Goal: Information Seeking & Learning: Check status

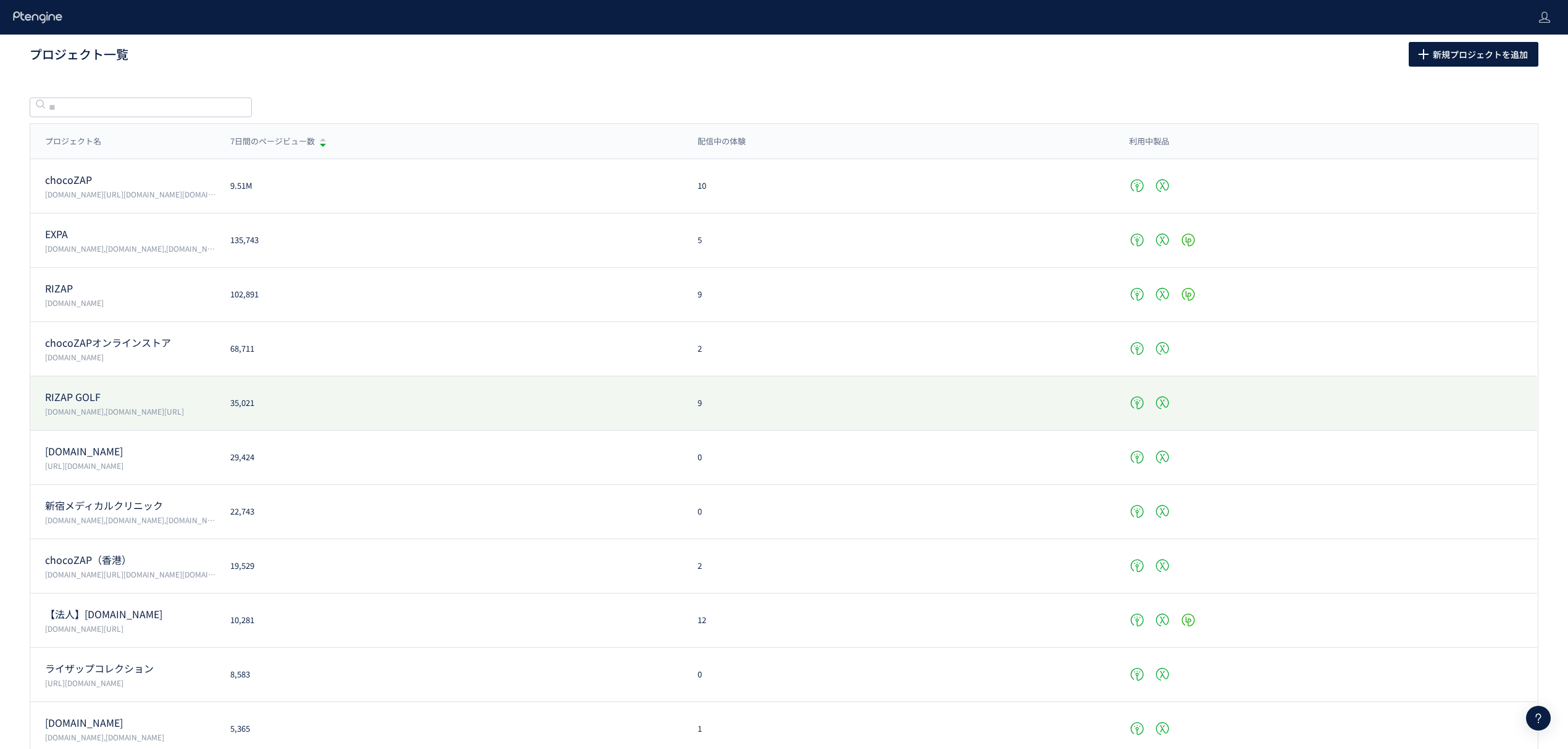
click at [84, 396] on p "RIZAP GOLF" at bounding box center [130, 397] width 170 height 14
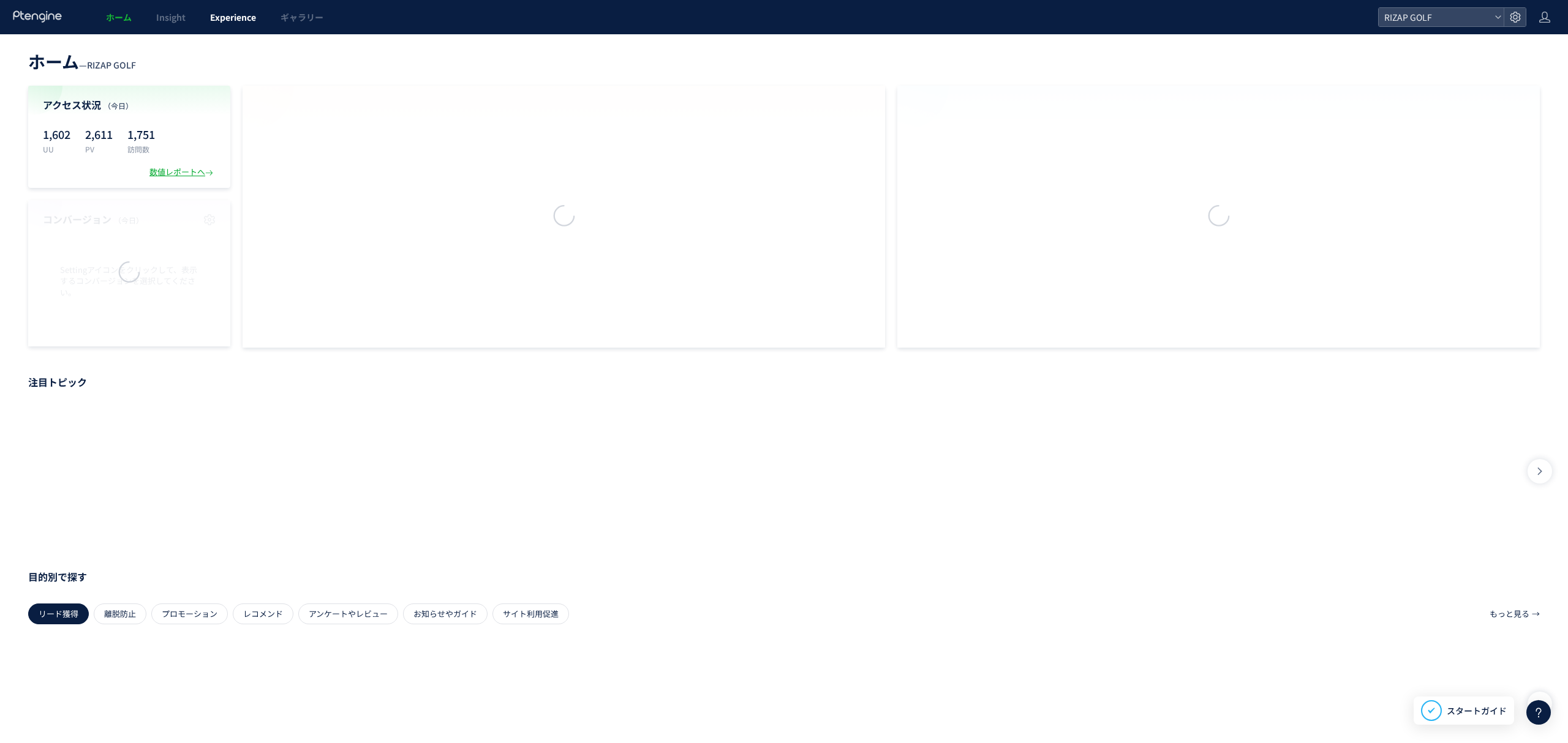
click at [227, 21] on span "Experience" at bounding box center [233, 18] width 46 height 12
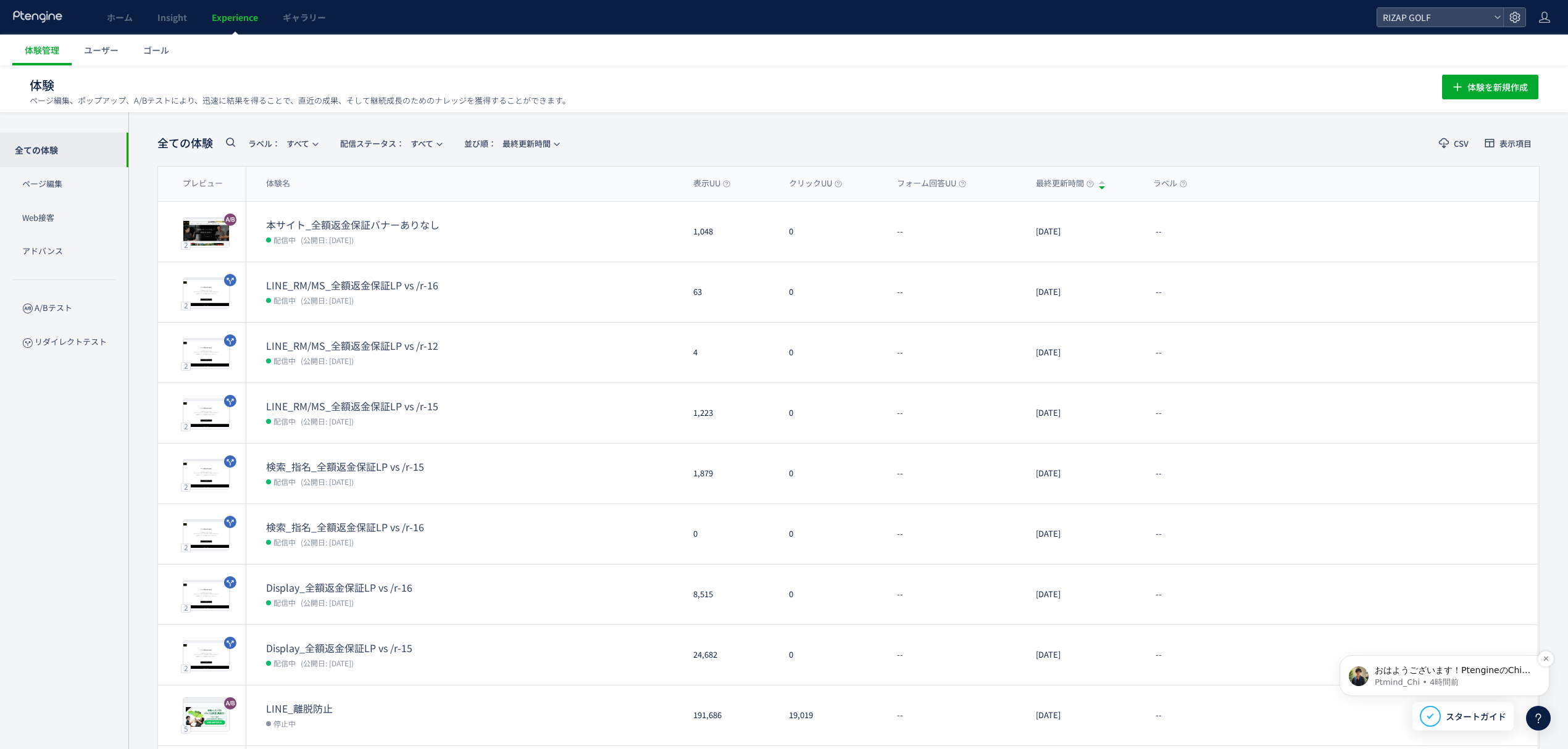
click at [1390, 677] on p "Ptmind_Chi • 4時間前" at bounding box center [1454, 682] width 159 height 11
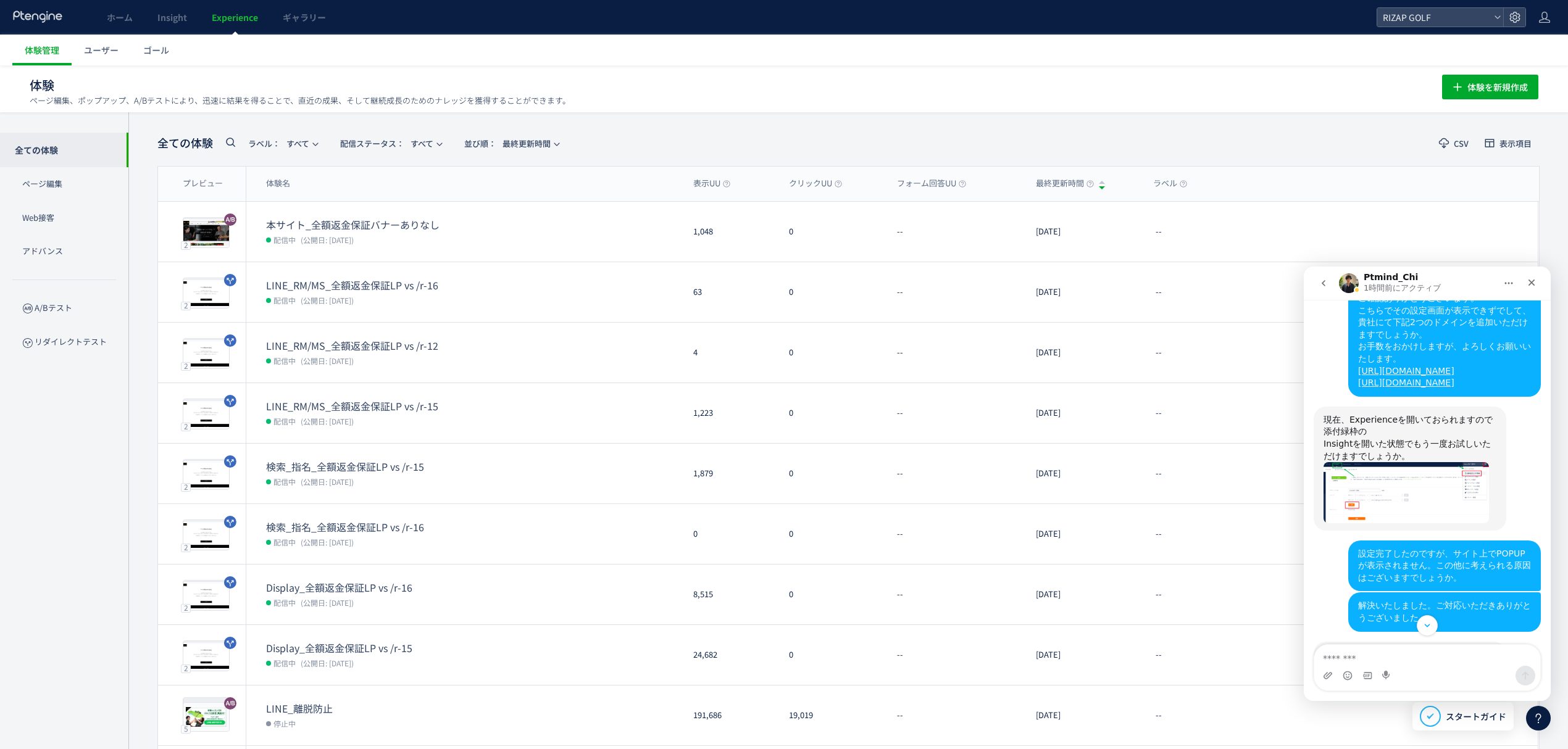
scroll to position [993, 0]
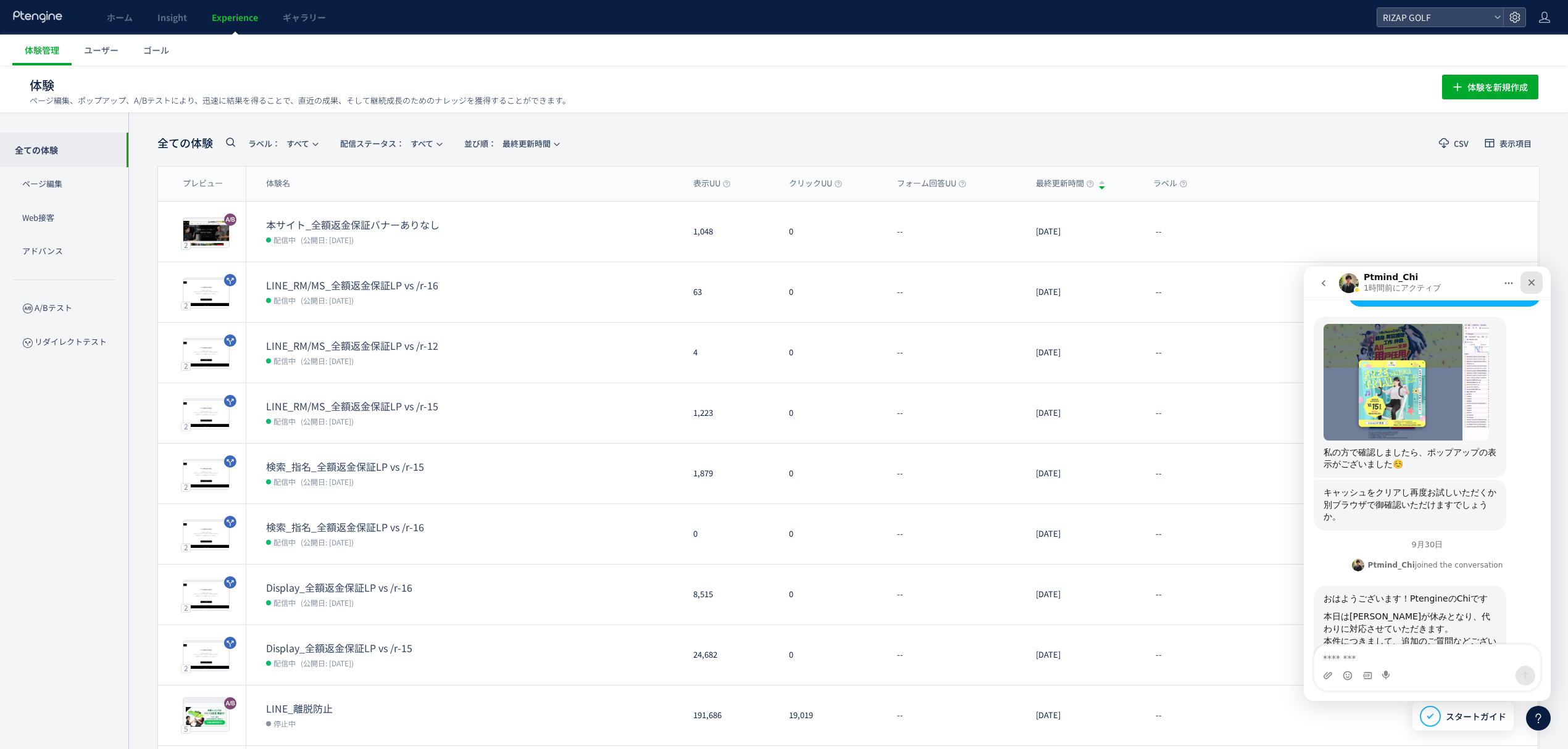
click at [1532, 283] on icon "クローズ" at bounding box center [1531, 282] width 10 height 10
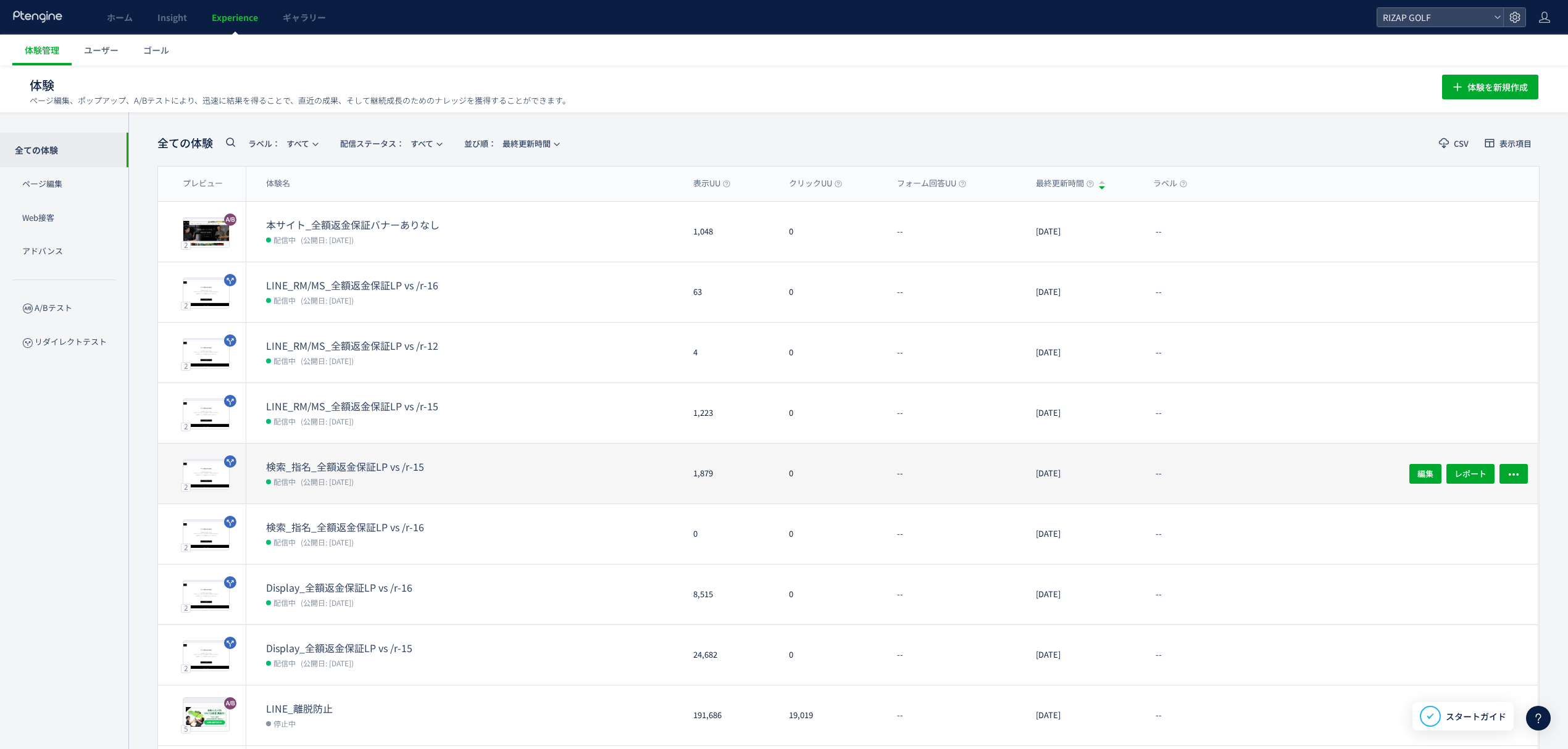
click at [314, 465] on dt "検索_指名_全額返金保証LP vs /r-15" at bounding box center [365, 467] width 198 height 14
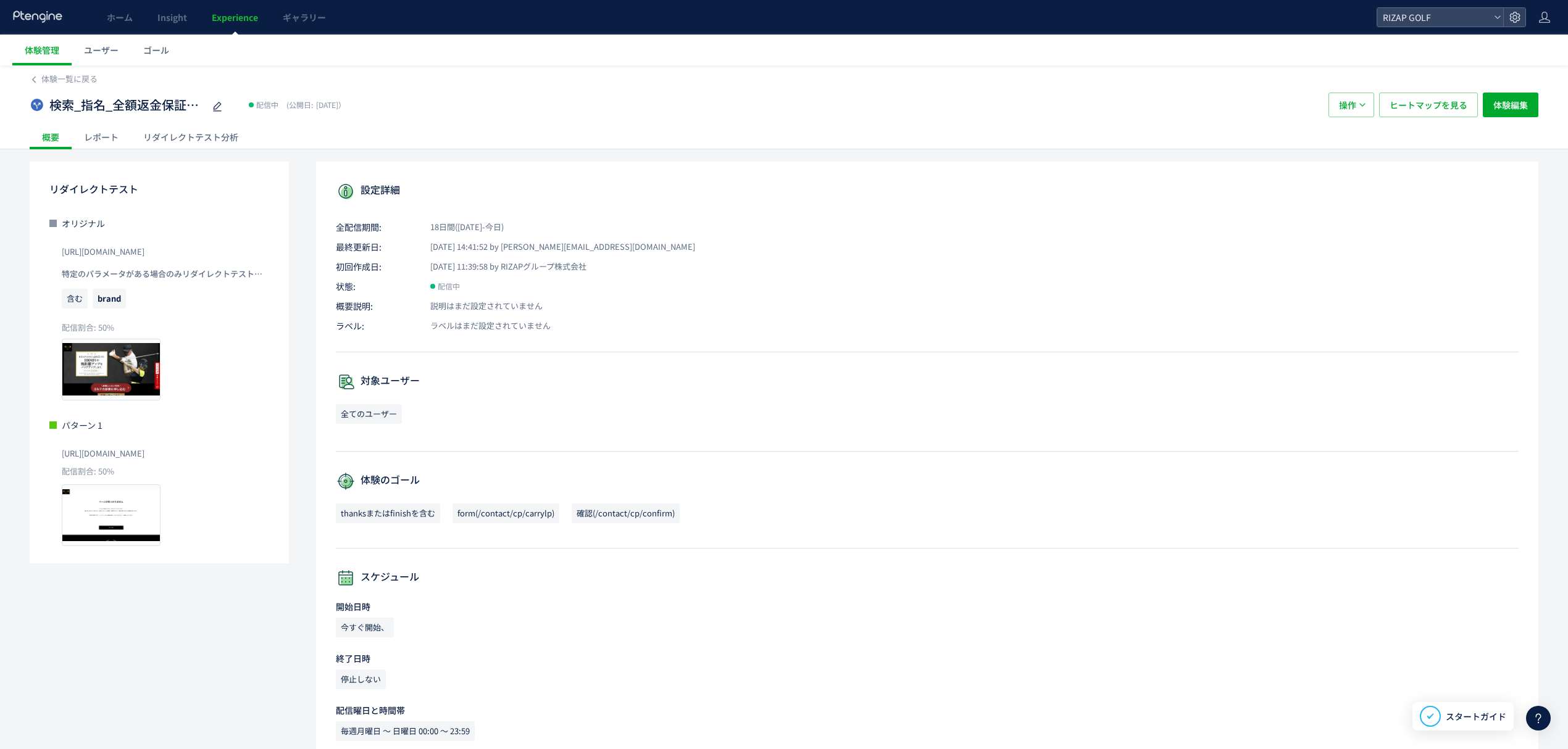
click at [109, 136] on div "レポート" at bounding box center [101, 137] width 59 height 25
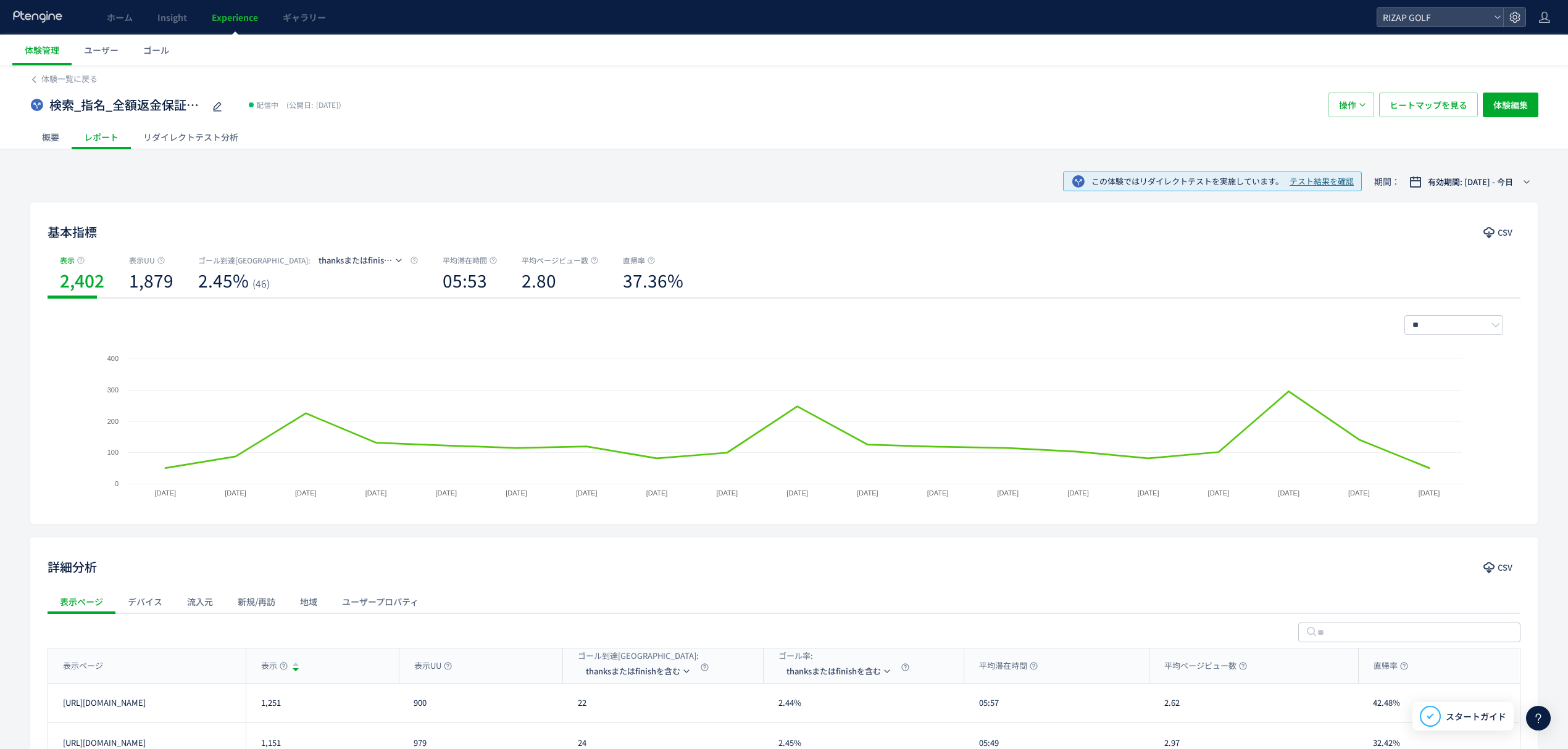
scroll to position [120, 0]
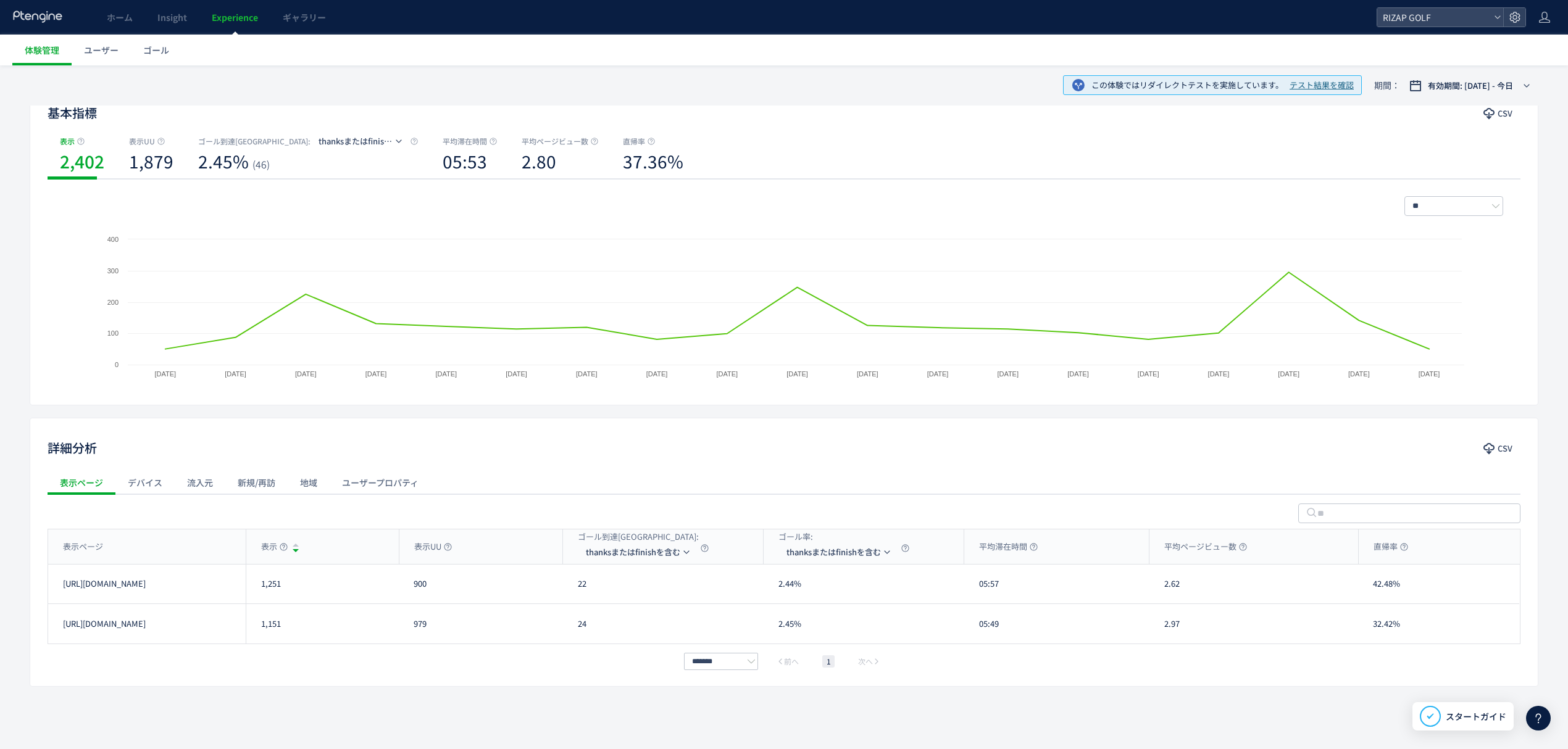
drag, startPoint x: 304, startPoint y: 589, endPoint x: 250, endPoint y: 596, distance: 54.5
click at [250, 596] on div "1,251" at bounding box center [322, 584] width 153 height 39
copy div "1,251"
drag, startPoint x: 290, startPoint y: 633, endPoint x: 258, endPoint y: 638, distance: 32.4
click at [258, 638] on div "1,151" at bounding box center [322, 624] width 153 height 40
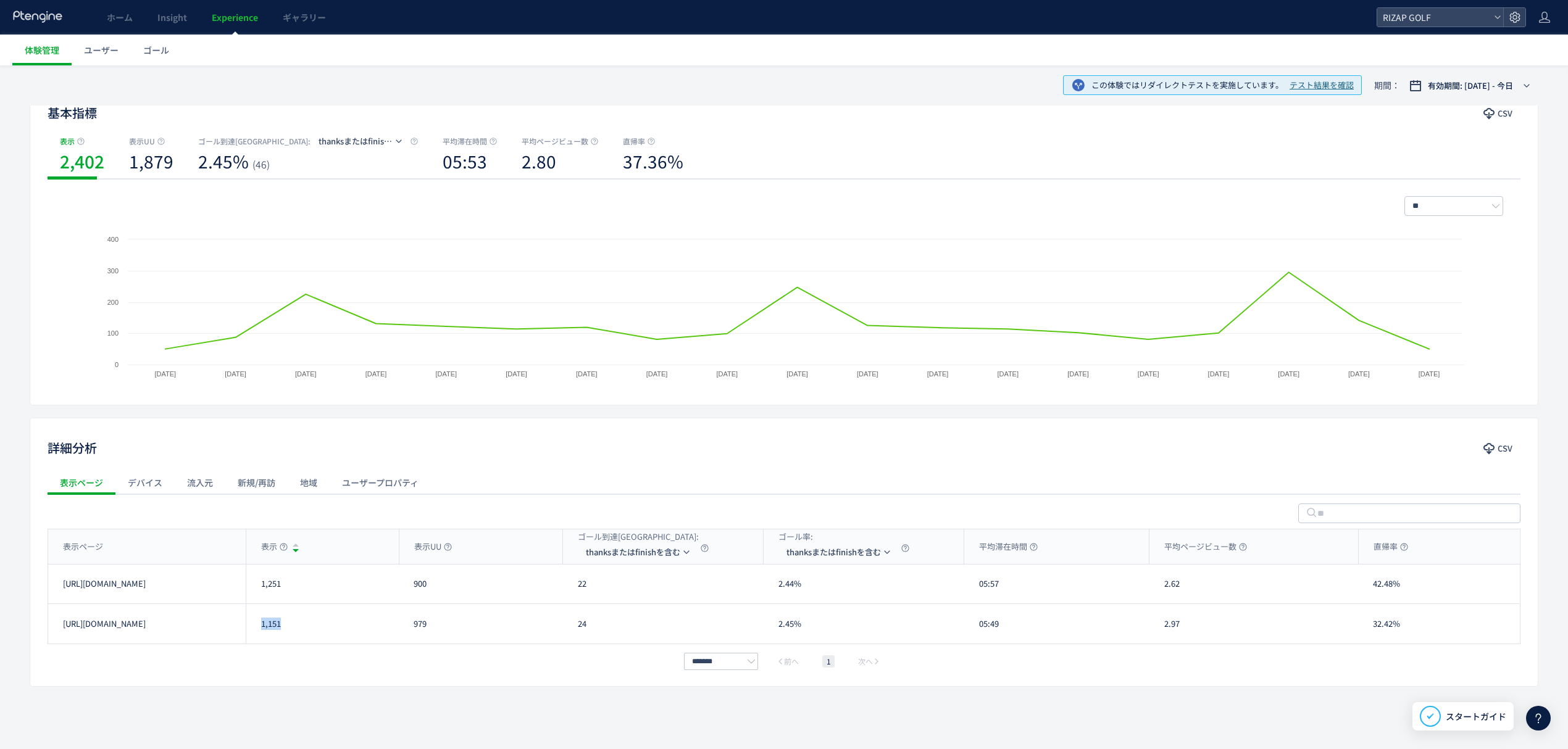
copy div "1,151"
drag, startPoint x: 601, startPoint y: 593, endPoint x: 572, endPoint y: 593, distance: 29.0
click at [572, 593] on div "22" at bounding box center [663, 584] width 201 height 39
copy div "22"
drag, startPoint x: 587, startPoint y: 628, endPoint x: 577, endPoint y: 625, distance: 10.4
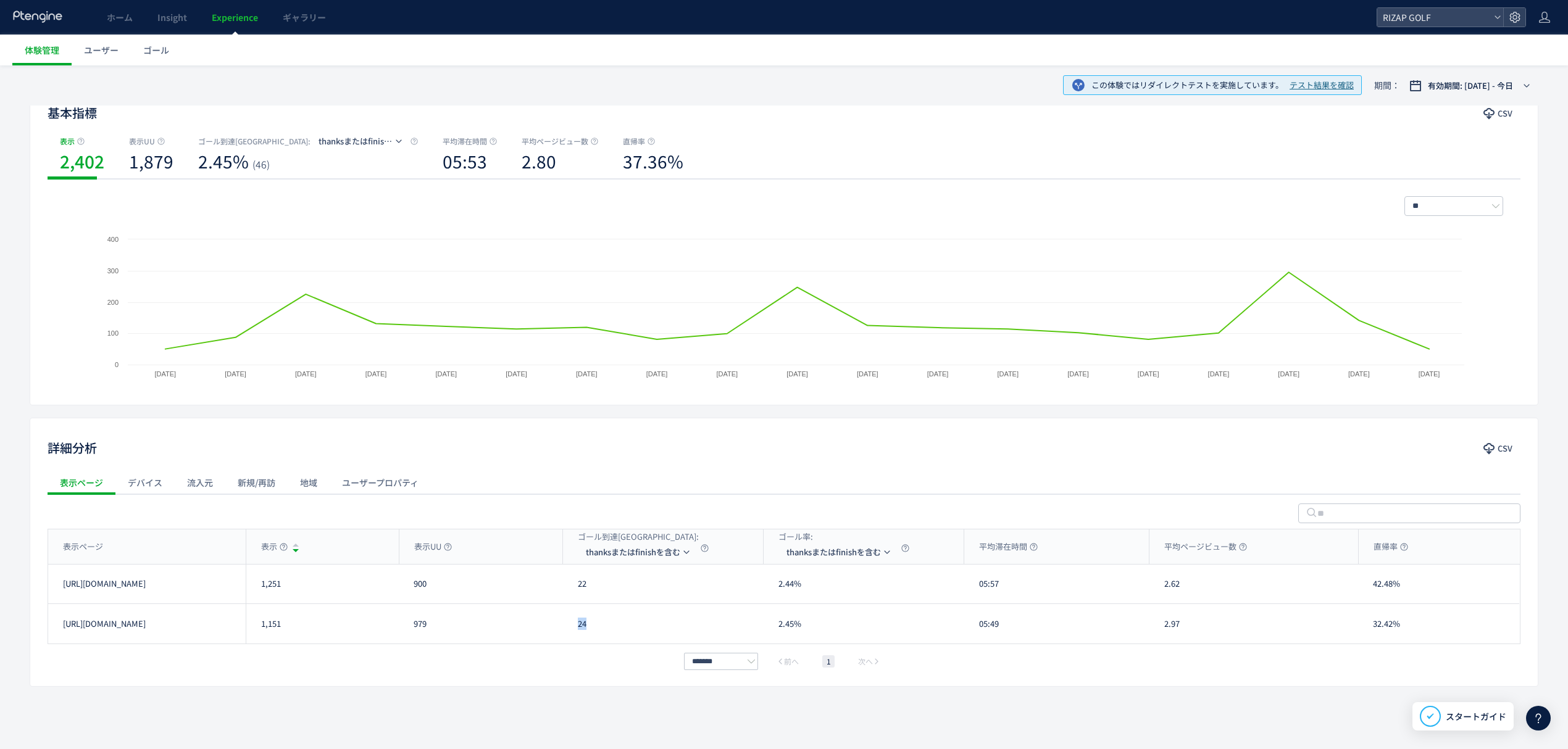
click at [579, 628] on div "24" at bounding box center [663, 624] width 201 height 40
copy div "24"
drag, startPoint x: 1009, startPoint y: 591, endPoint x: 973, endPoint y: 591, distance: 36.0
click at [973, 591] on div "05:57" at bounding box center [1057, 584] width 186 height 39
copy div "05:57"
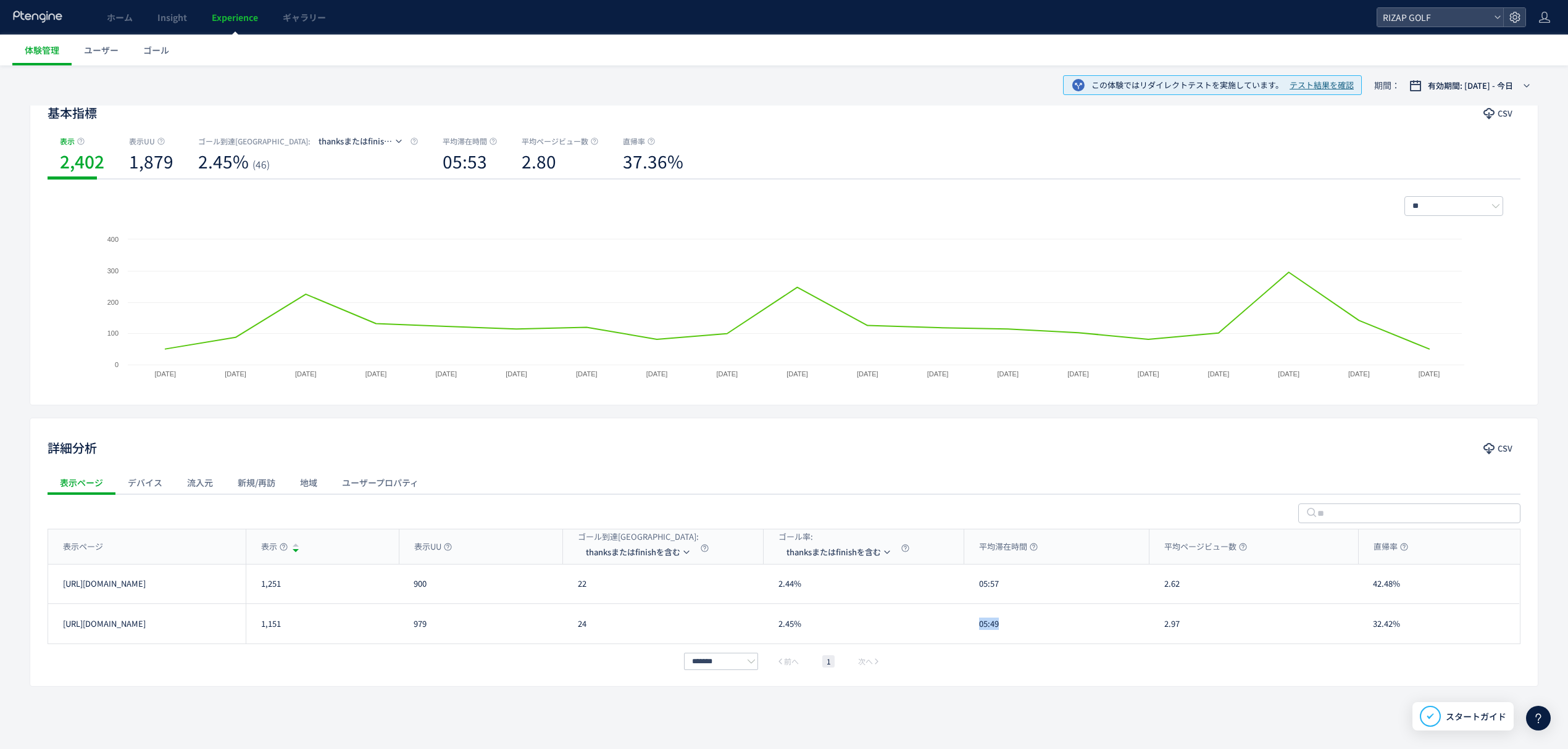
drag, startPoint x: 1004, startPoint y: 631, endPoint x: 978, endPoint y: 631, distance: 26.0
click at [978, 631] on div "05:49" at bounding box center [1057, 624] width 186 height 40
copy div "05:49"
click at [1164, 593] on div "2.62" at bounding box center [1254, 584] width 208 height 39
copy div "2.62"
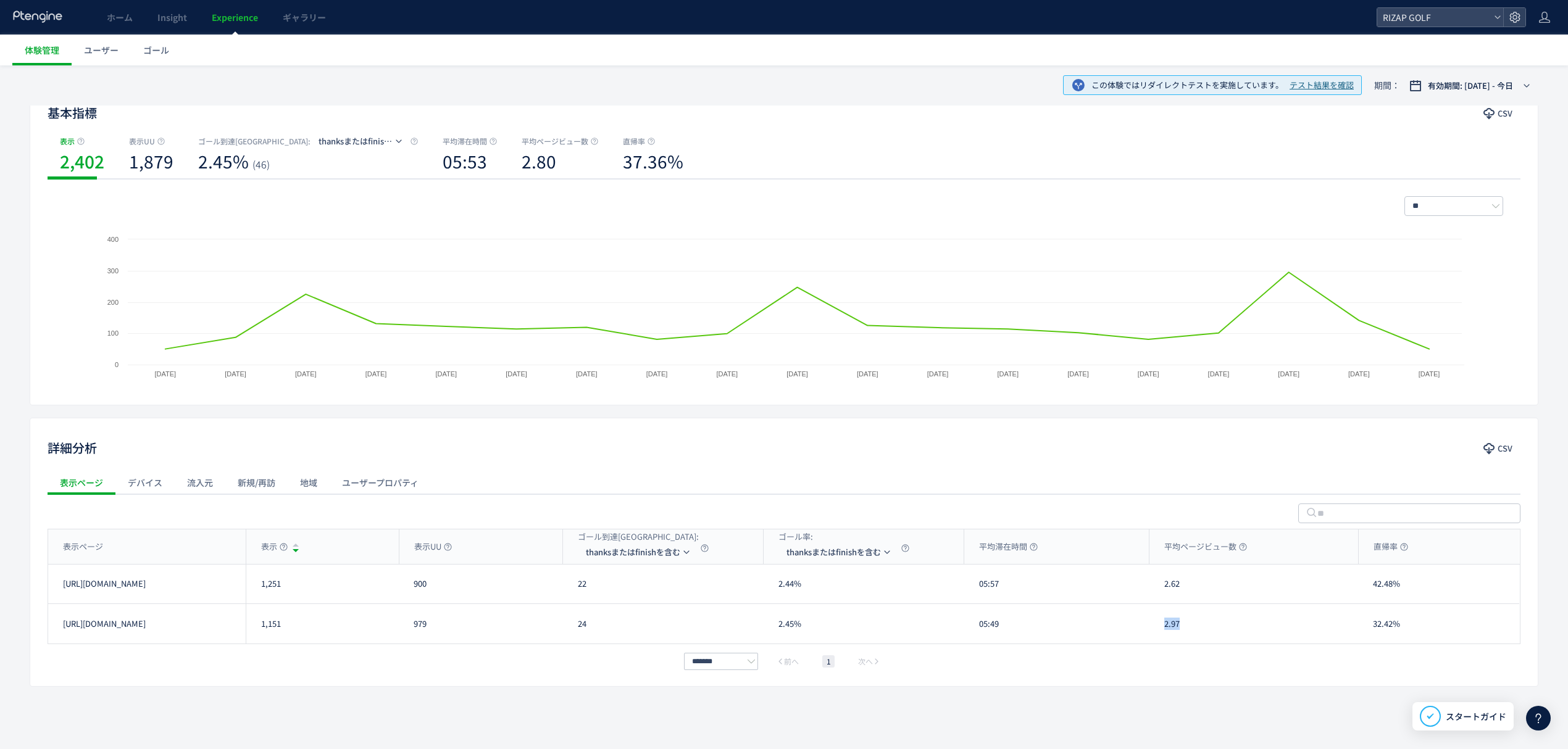
drag, startPoint x: 1187, startPoint y: 630, endPoint x: 1163, endPoint y: 630, distance: 24.0
click at [1163, 630] on div "2.97" at bounding box center [1254, 624] width 208 height 40
copy div "2.97"
drag, startPoint x: 1402, startPoint y: 591, endPoint x: 1374, endPoint y: 591, distance: 28.0
click at [1374, 591] on div "42.48%" at bounding box center [1438, 584] width 161 height 39
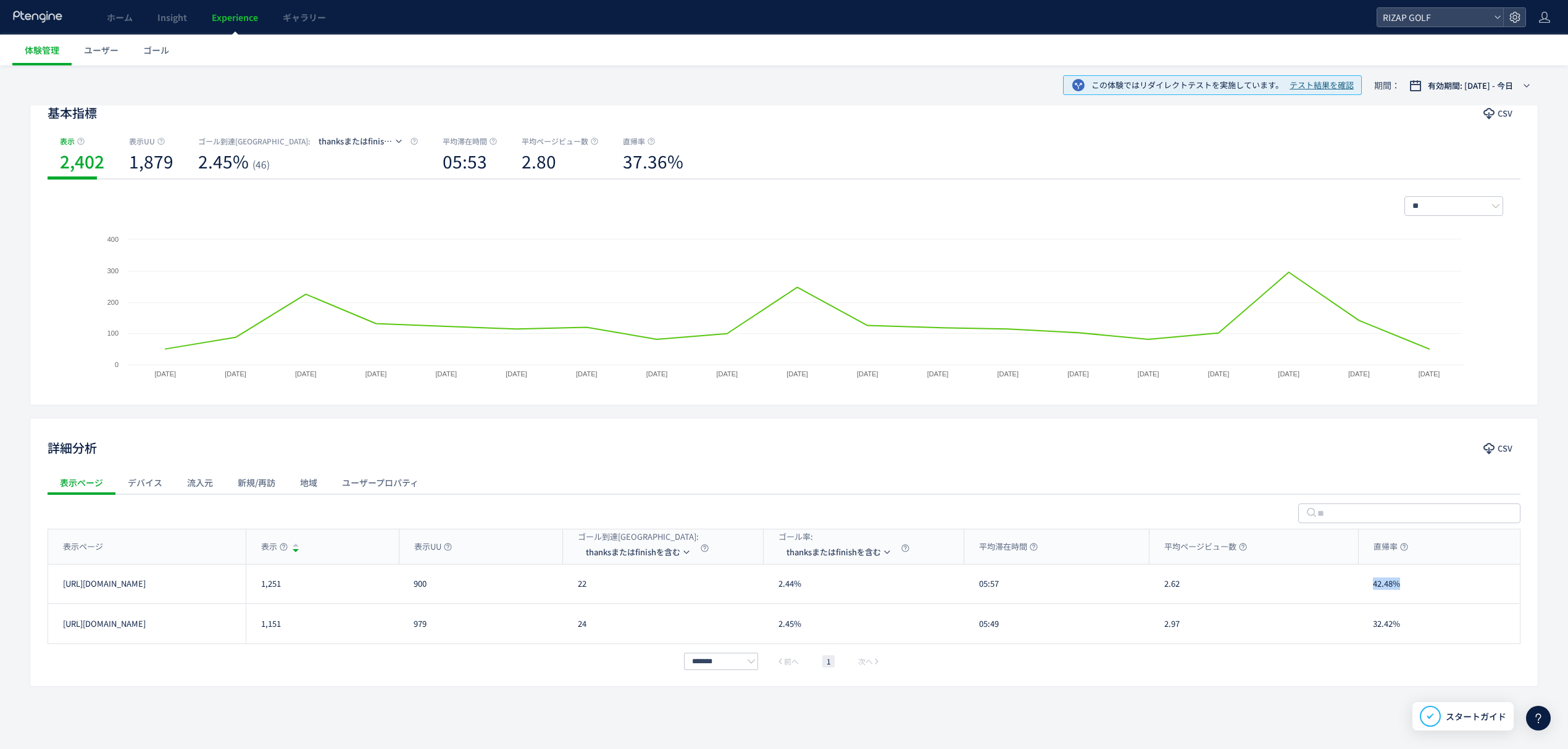
copy div "42.48%"
drag, startPoint x: 1400, startPoint y: 631, endPoint x: 1378, endPoint y: 631, distance: 22.0
click at [1378, 631] on div "32.42%" at bounding box center [1438, 624] width 161 height 40
drag, startPoint x: 1368, startPoint y: 627, endPoint x: 1410, endPoint y: 632, distance: 42.3
click at [1410, 632] on div "32.42%" at bounding box center [1438, 624] width 161 height 40
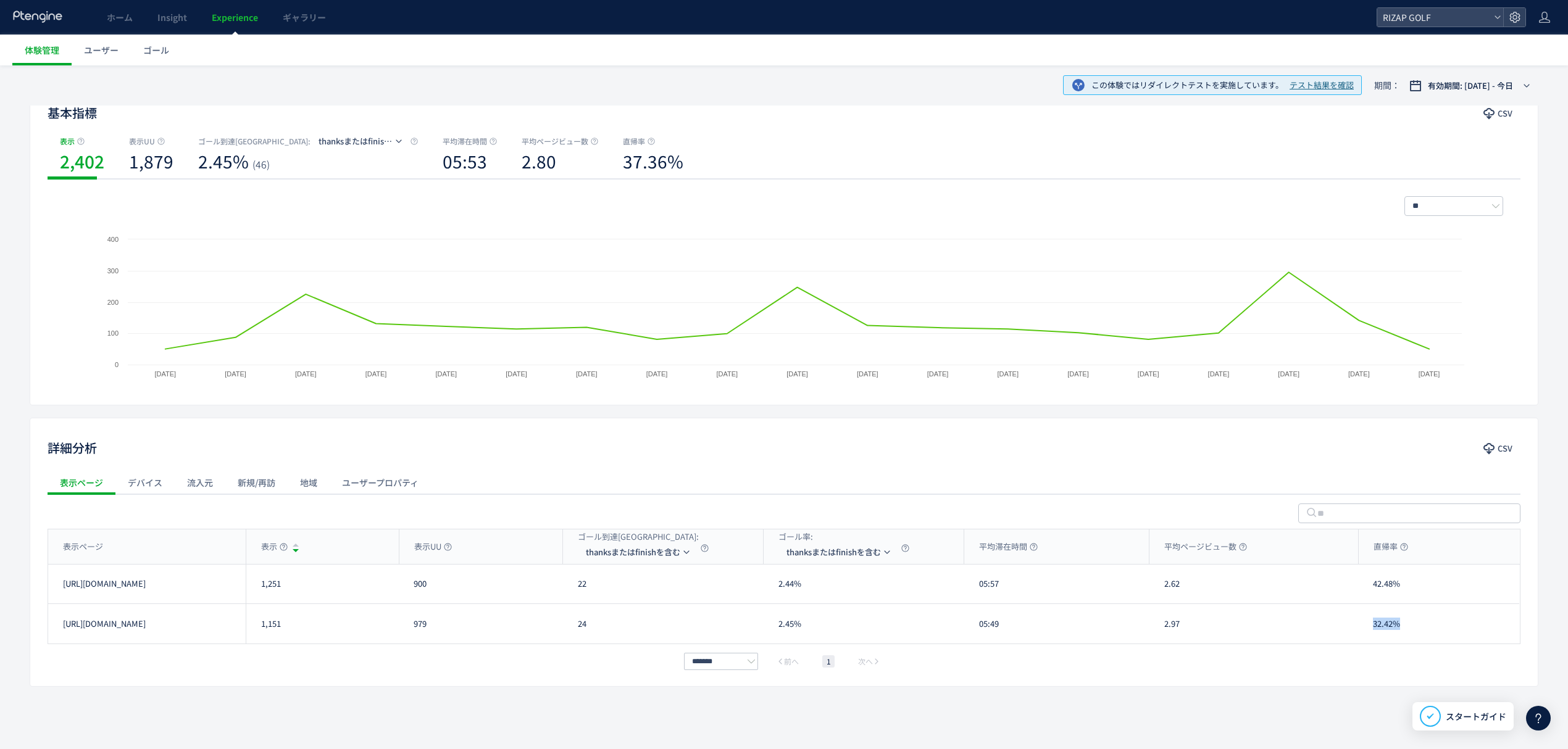
copy div "32.42%"
click at [617, 610] on li "form(/contact/cp/carrylp)" at bounding box center [640, 611] width 124 height 22
drag, startPoint x: 995, startPoint y: 588, endPoint x: 979, endPoint y: 588, distance: 16.0
click at [979, 588] on div "05:57" at bounding box center [1057, 584] width 186 height 39
drag, startPoint x: 608, startPoint y: 597, endPoint x: 580, endPoint y: 595, distance: 28.1
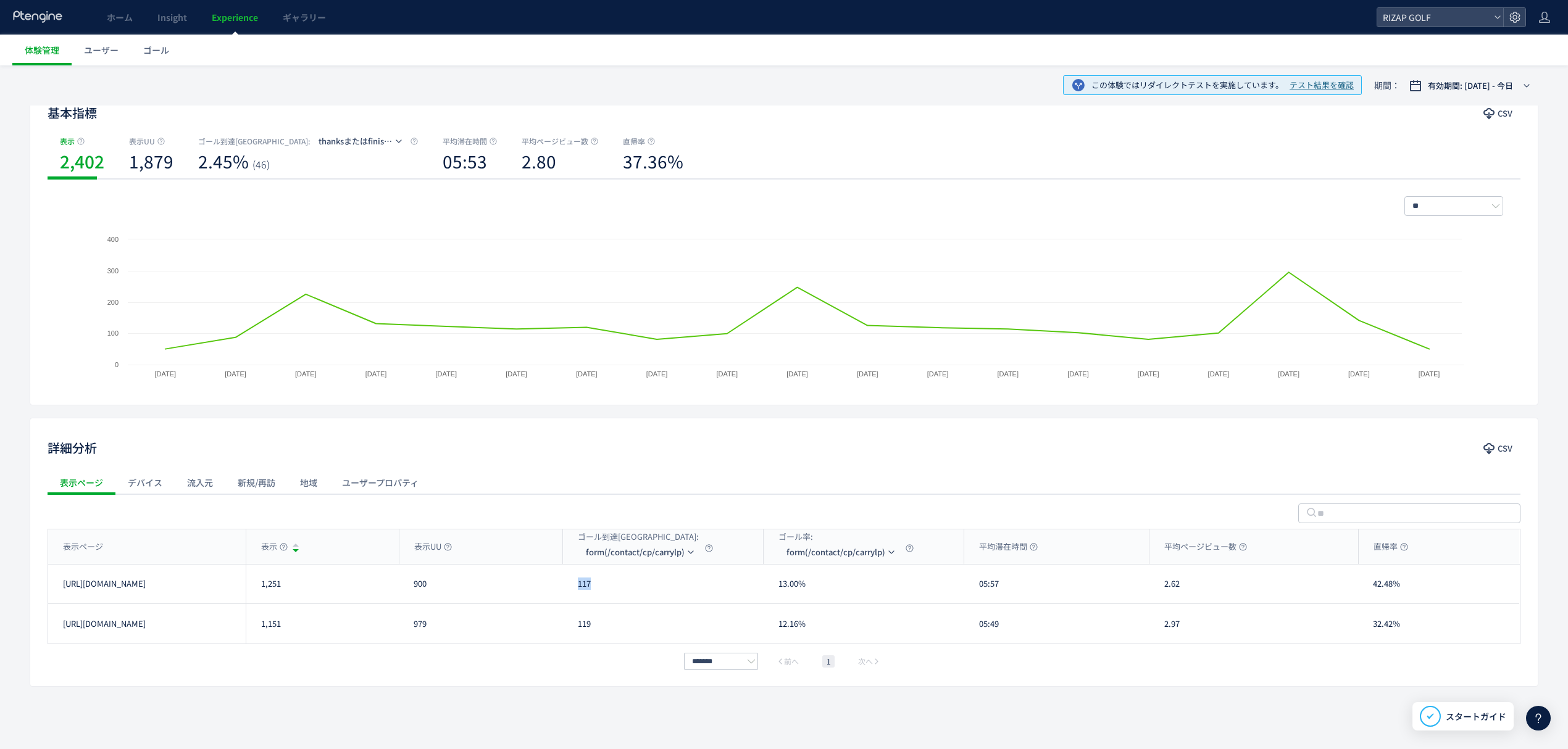
click at [580, 595] on div "117" at bounding box center [663, 584] width 201 height 39
drag, startPoint x: 599, startPoint y: 638, endPoint x: 574, endPoint y: 638, distance: 25.0
click at [574, 638] on div "119" at bounding box center [663, 624] width 201 height 40
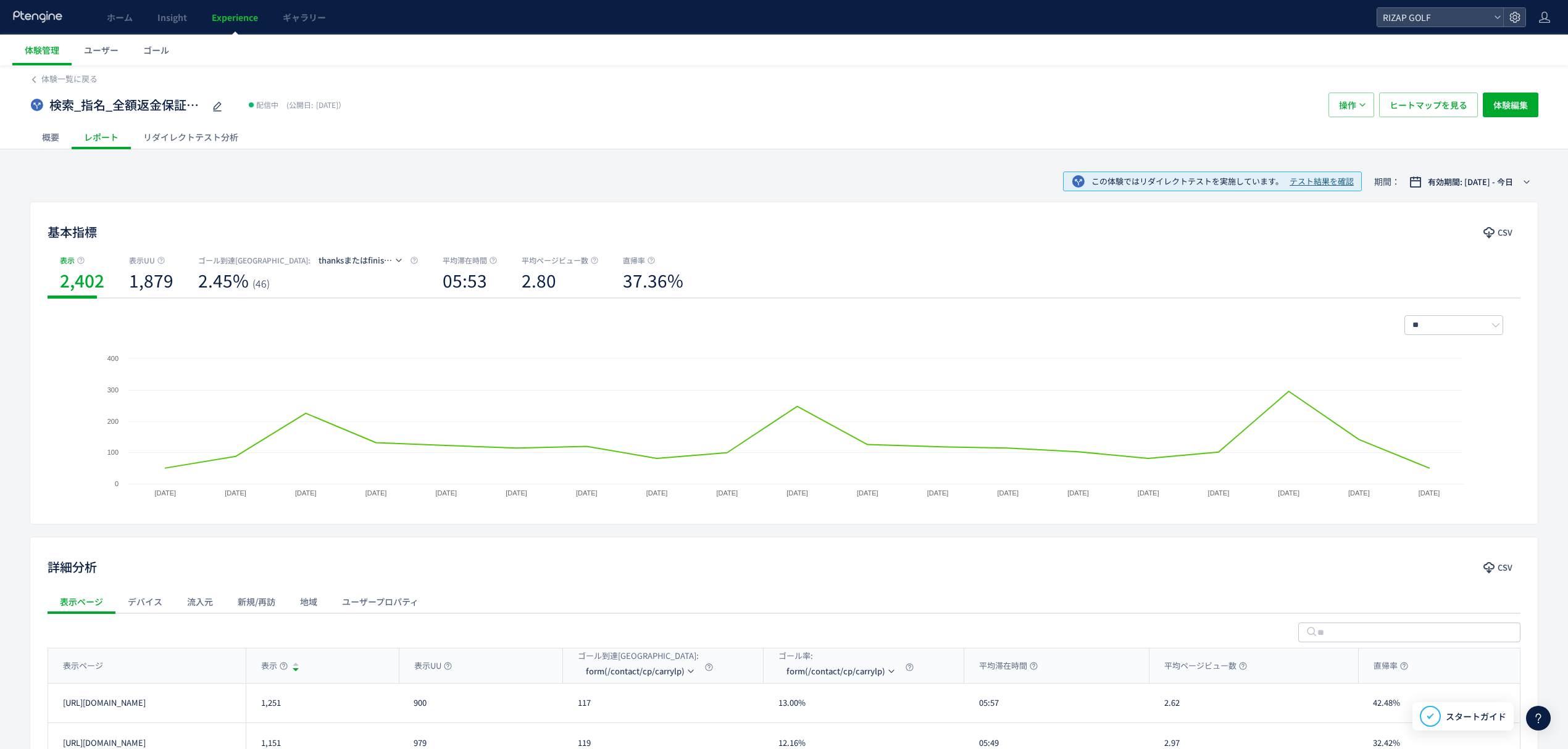
click at [66, 68] on div "体験一覧に戻る" at bounding box center [784, 75] width 1509 height 19
click at [72, 77] on span "体験一覧に戻る" at bounding box center [70, 78] width 57 height 11
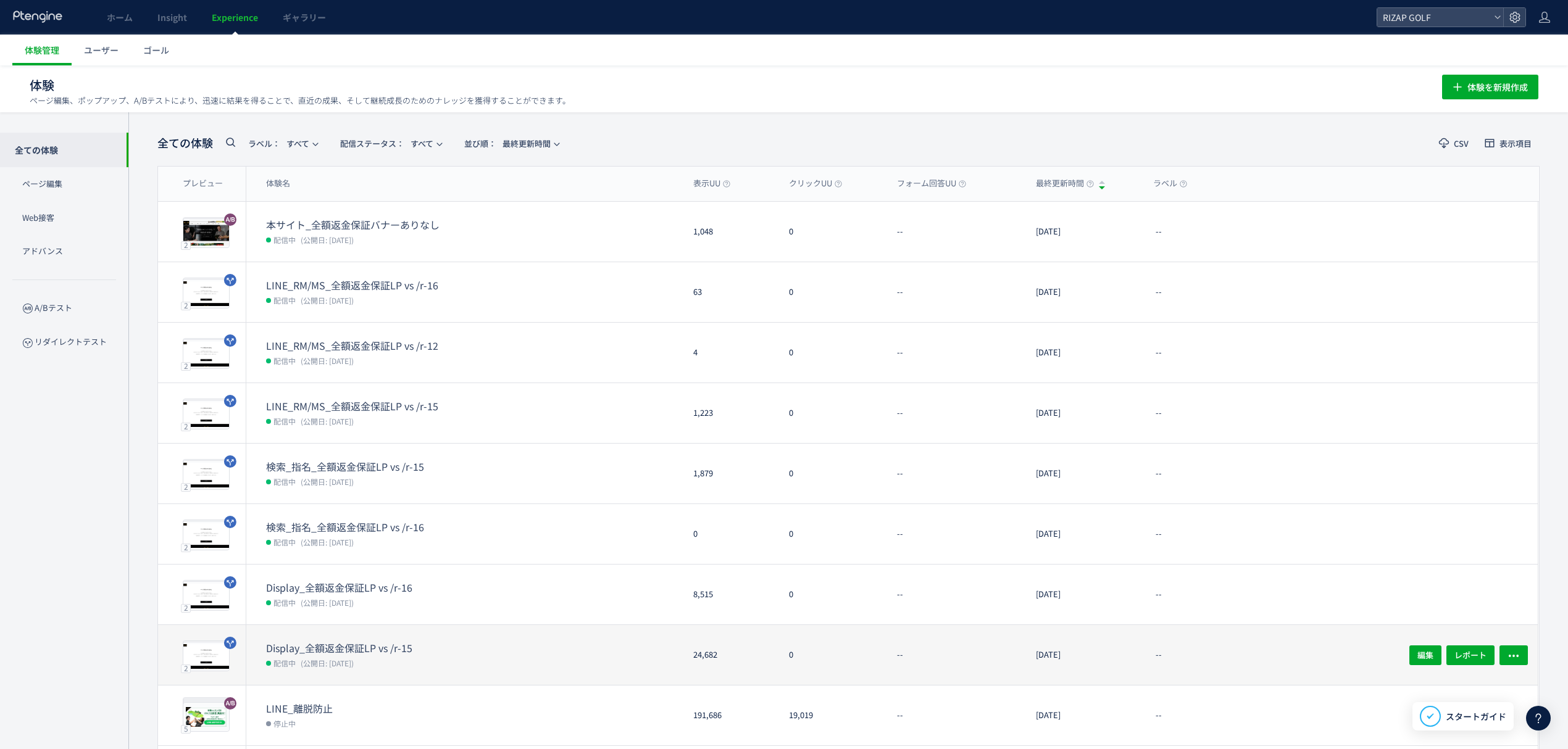
click at [353, 649] on dt "Display_全額返金保証LP vs /r-15" at bounding box center [365, 648] width 198 height 14
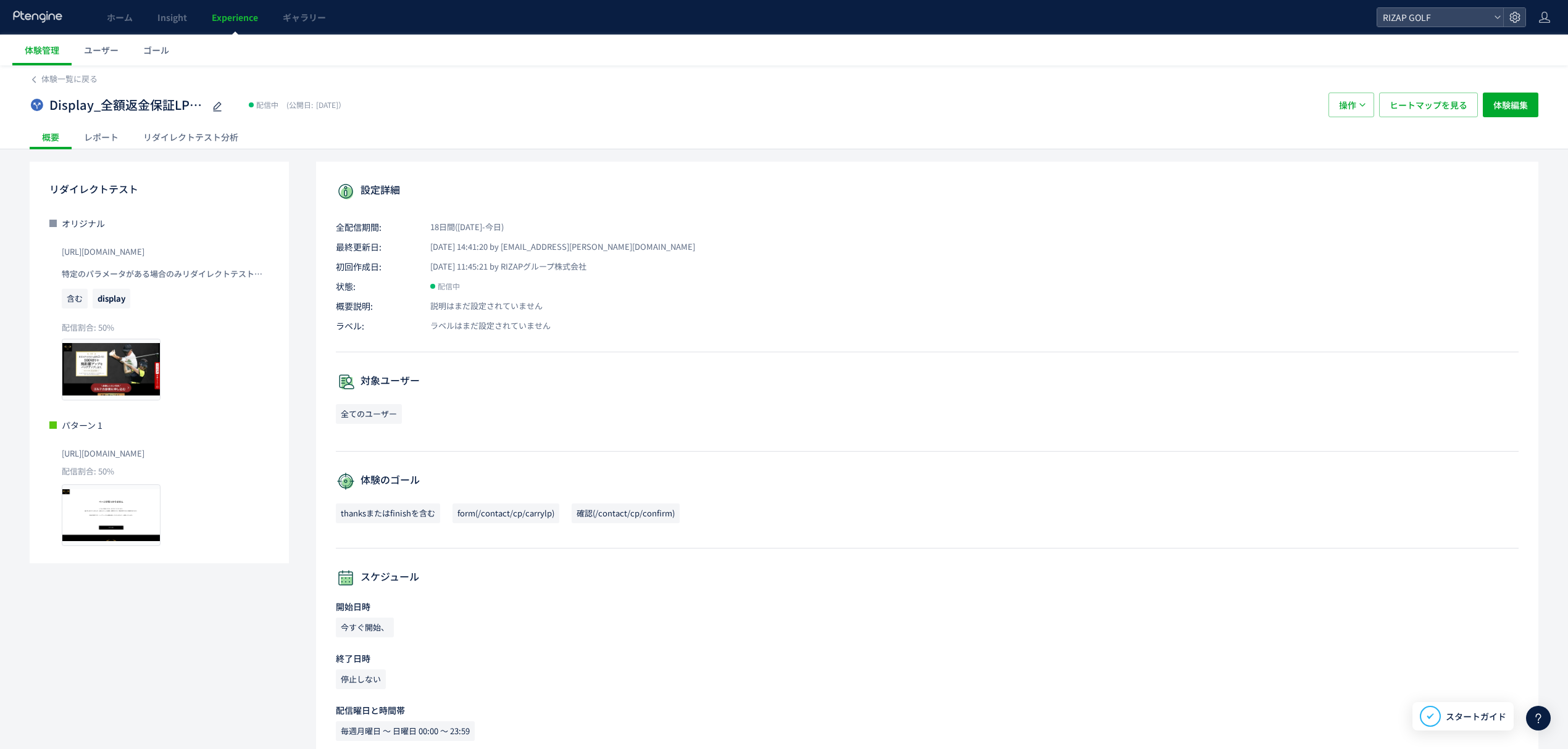
click at [110, 130] on div "レポート" at bounding box center [101, 137] width 59 height 25
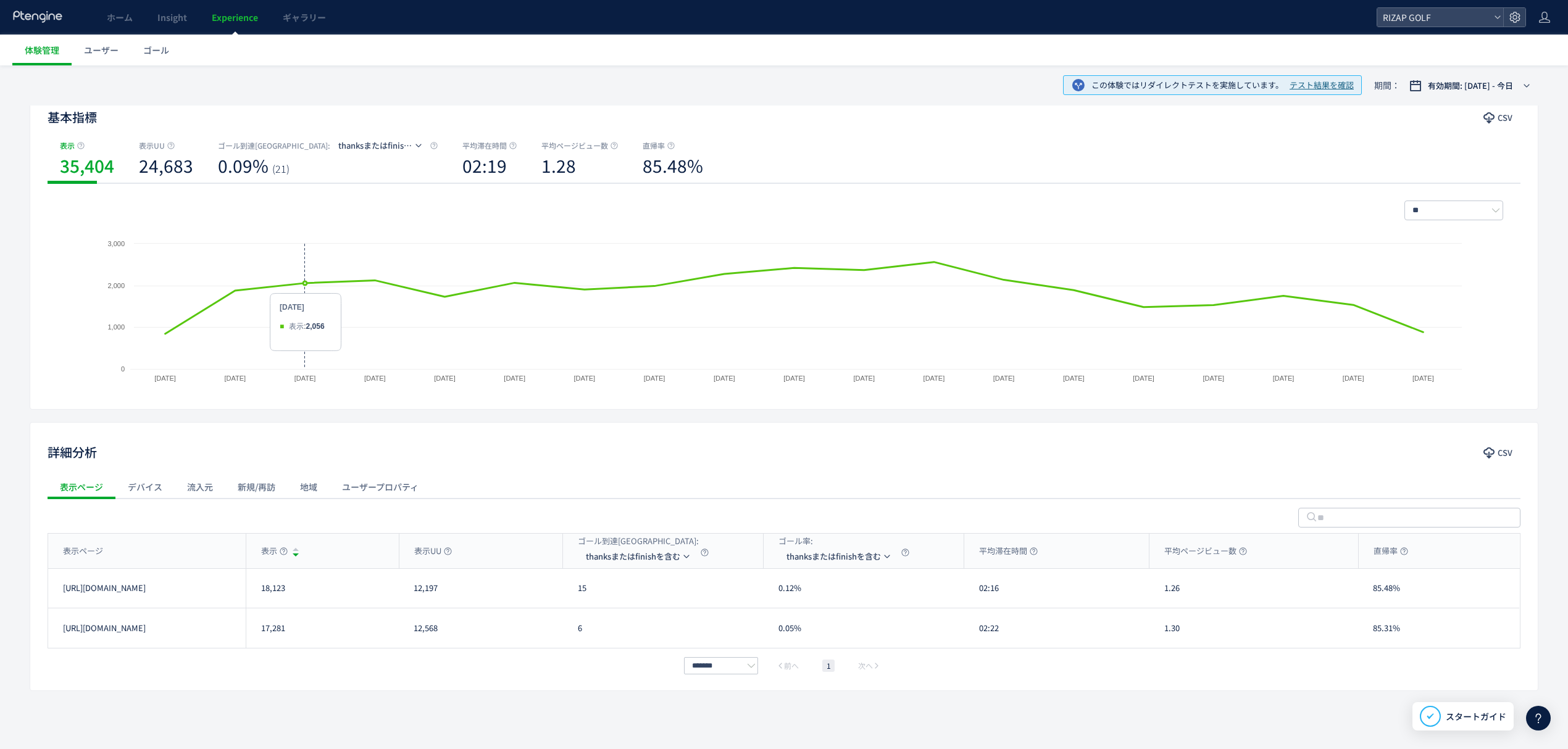
scroll to position [120, 0]
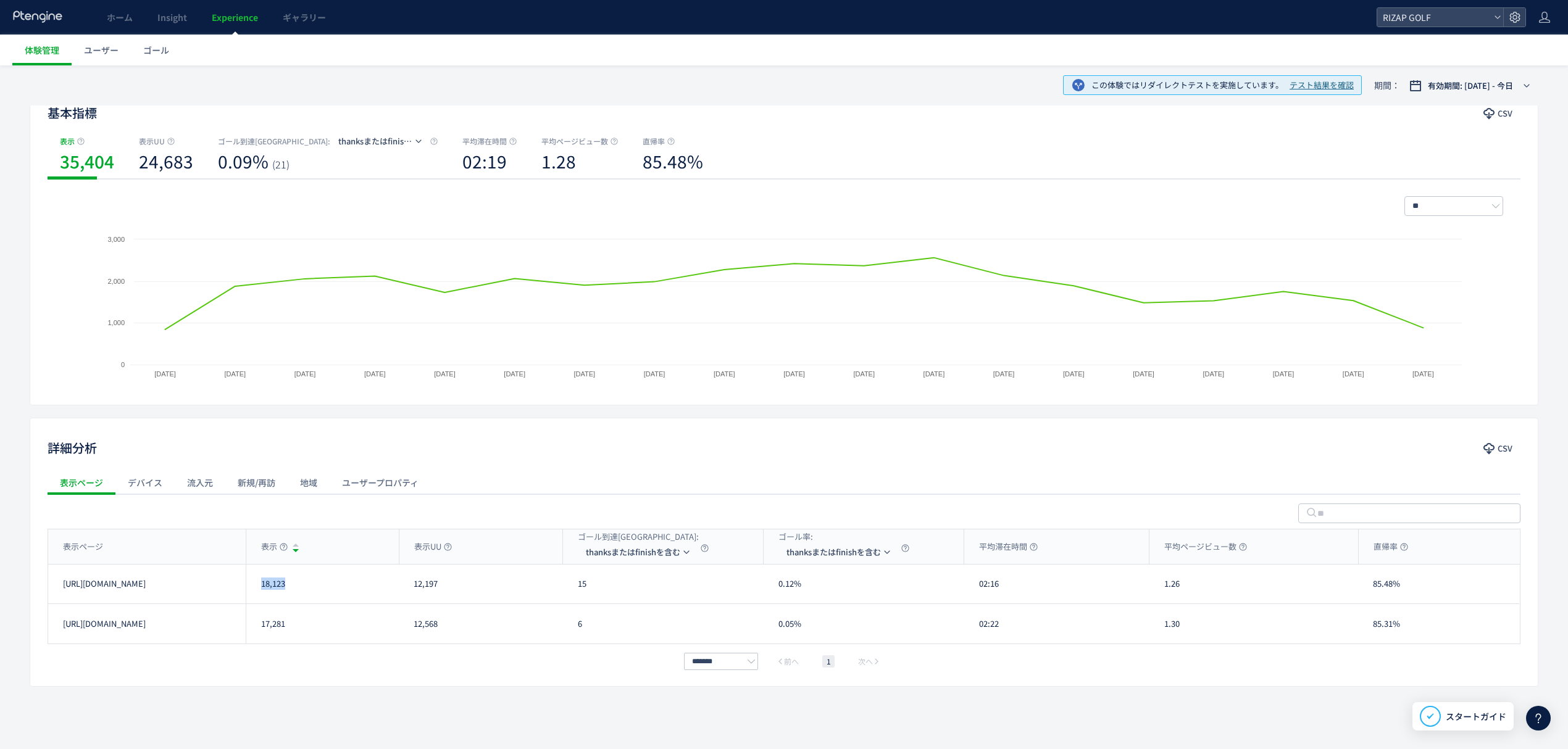
drag, startPoint x: 267, startPoint y: 598, endPoint x: 258, endPoint y: 599, distance: 9.1
click at [258, 599] on div "18,123" at bounding box center [322, 584] width 153 height 39
drag, startPoint x: 292, startPoint y: 631, endPoint x: 261, endPoint y: 637, distance: 31.6
click at [261, 637] on div "17,281" at bounding box center [322, 624] width 153 height 40
drag, startPoint x: 595, startPoint y: 586, endPoint x: 573, endPoint y: 586, distance: 22.0
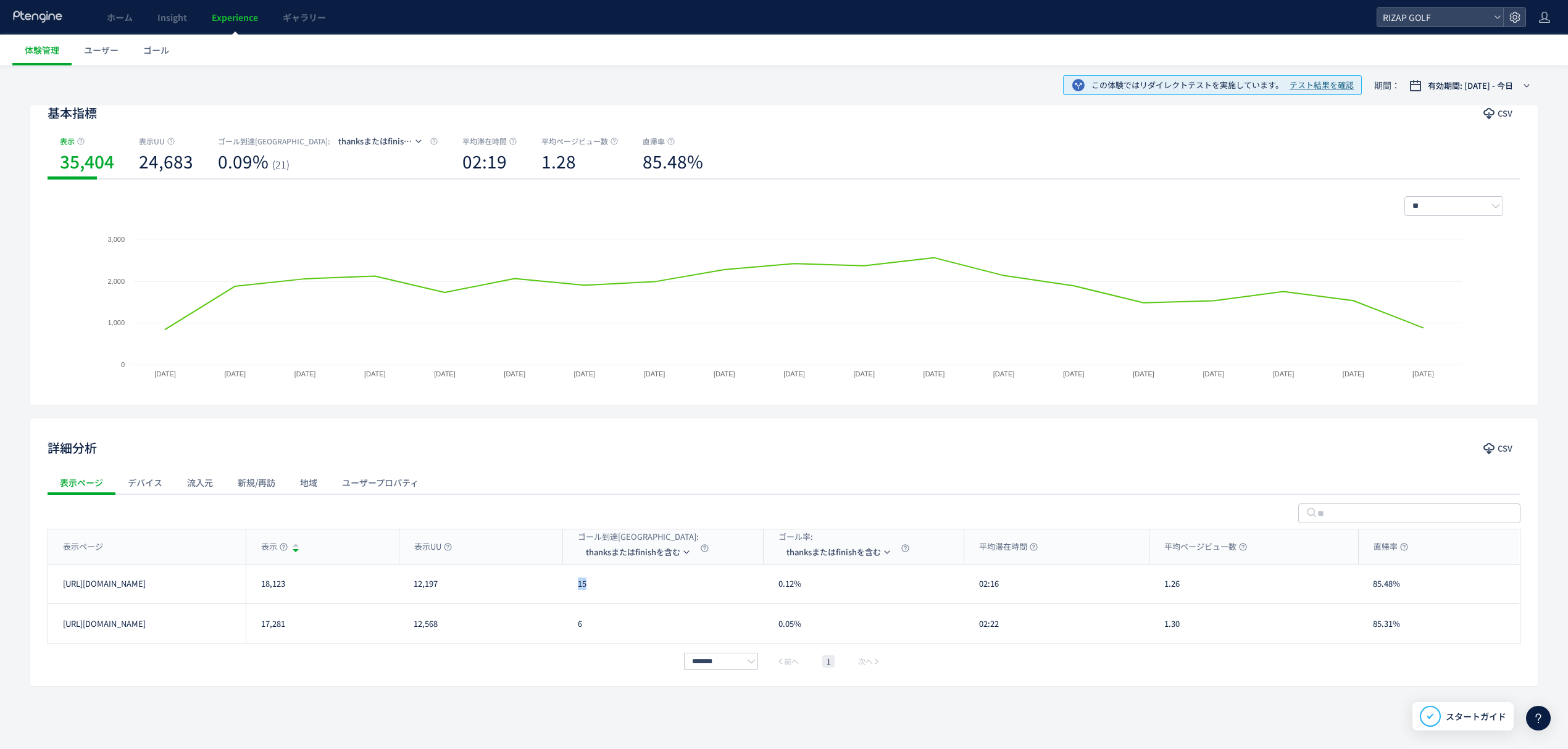
click at [573, 586] on div "15" at bounding box center [663, 584] width 201 height 39
drag, startPoint x: 593, startPoint y: 636, endPoint x: 572, endPoint y: 636, distance: 21.0
click at [572, 636] on div "6" at bounding box center [663, 624] width 201 height 40
click at [625, 601] on li "form(/contact/cp/carrylp)" at bounding box center [640, 611] width 124 height 22
drag, startPoint x: 603, startPoint y: 587, endPoint x: 578, endPoint y: 588, distance: 25.0
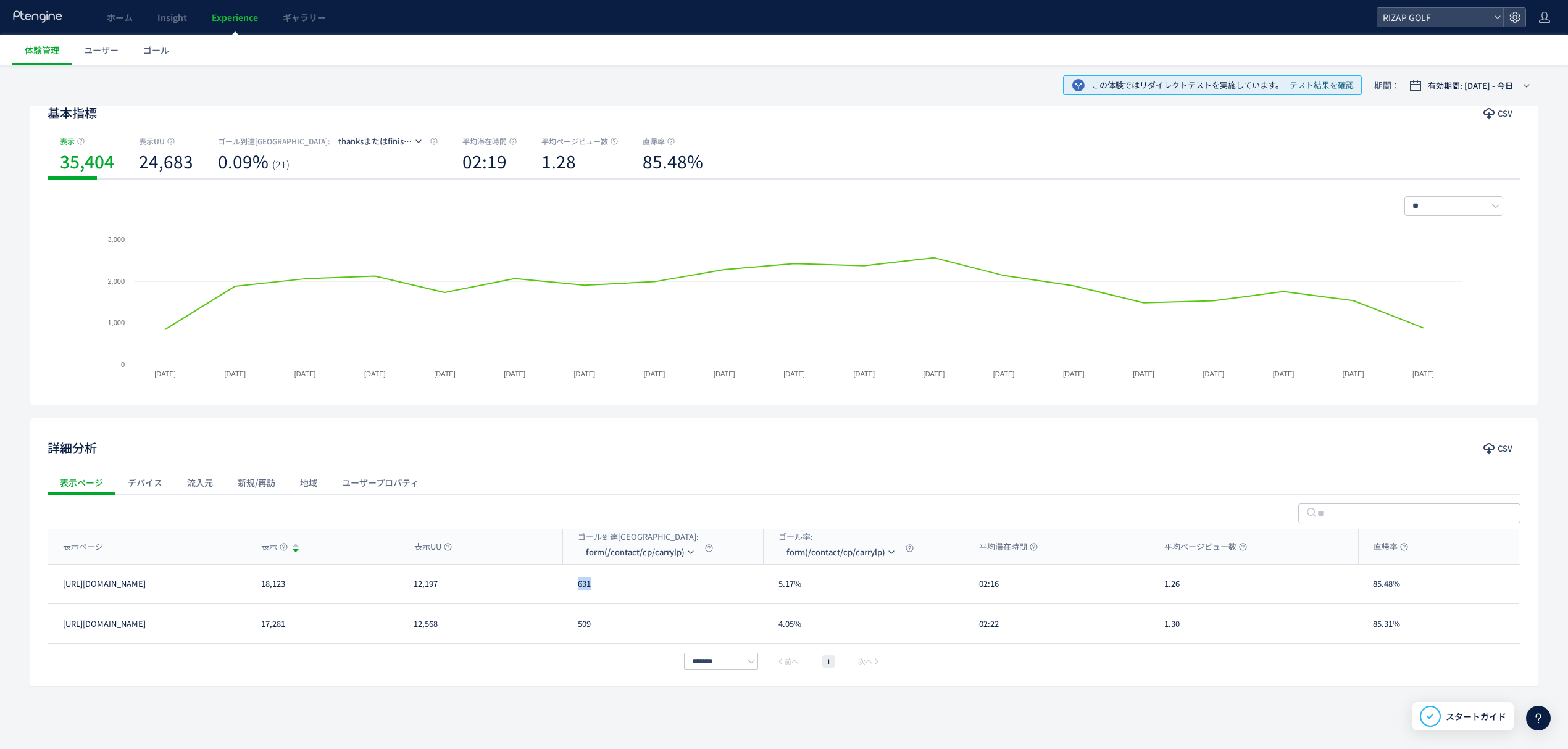
click at [578, 588] on div "631" at bounding box center [663, 584] width 201 height 39
click at [575, 627] on div "509" at bounding box center [663, 624] width 201 height 40
drag, startPoint x: 1022, startPoint y: 593, endPoint x: 978, endPoint y: 593, distance: 44.0
click at [978, 593] on div "02:16" at bounding box center [1057, 584] width 186 height 39
drag, startPoint x: 1004, startPoint y: 630, endPoint x: 981, endPoint y: 631, distance: 23.0
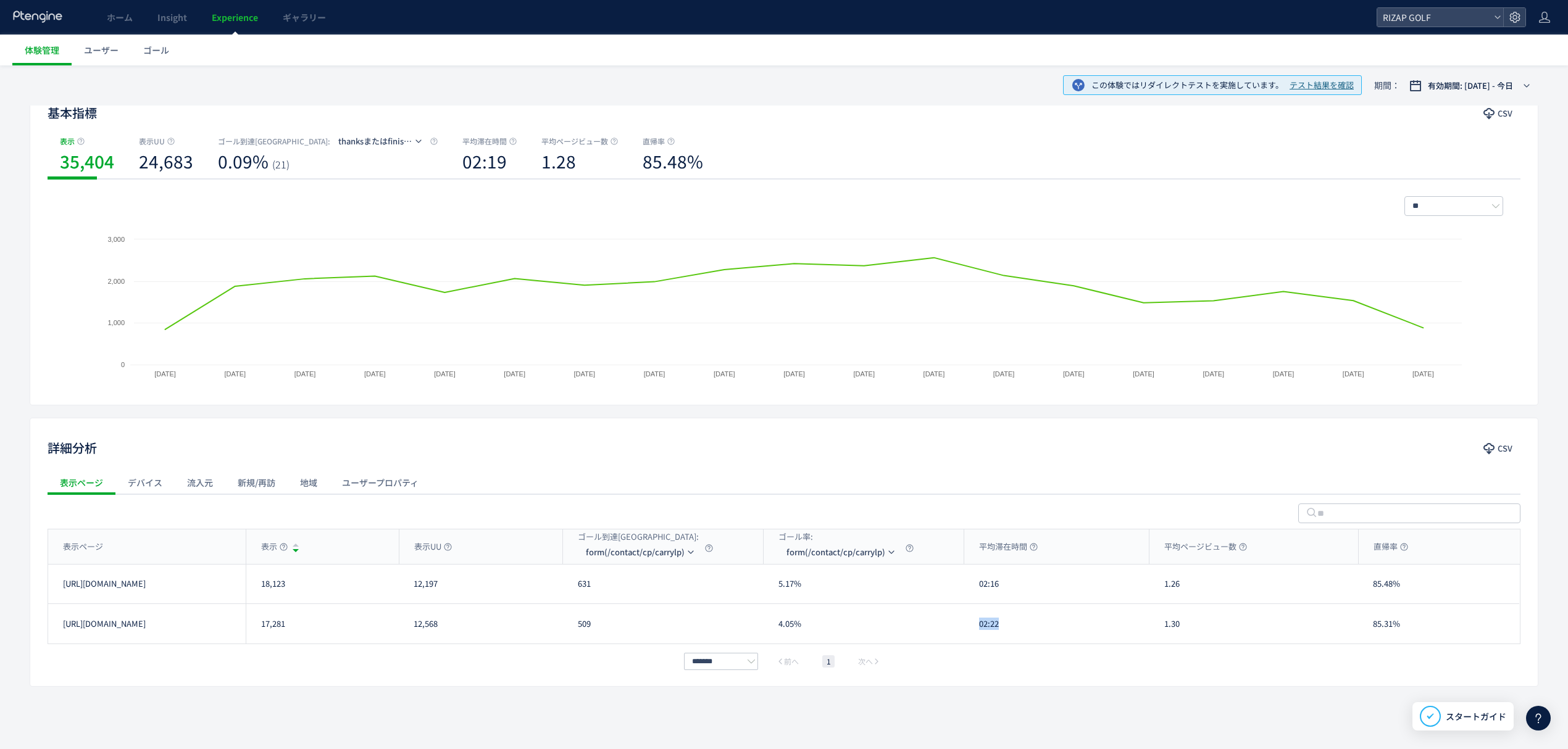
click at [981, 631] on div "02:22" at bounding box center [1057, 624] width 186 height 40
drag, startPoint x: 1186, startPoint y: 590, endPoint x: 1165, endPoint y: 590, distance: 21.0
click at [1165, 590] on div "1.26" at bounding box center [1254, 584] width 208 height 39
drag, startPoint x: 1193, startPoint y: 630, endPoint x: 1164, endPoint y: 630, distance: 29.0
click at [1164, 630] on div "1.30" at bounding box center [1254, 624] width 208 height 40
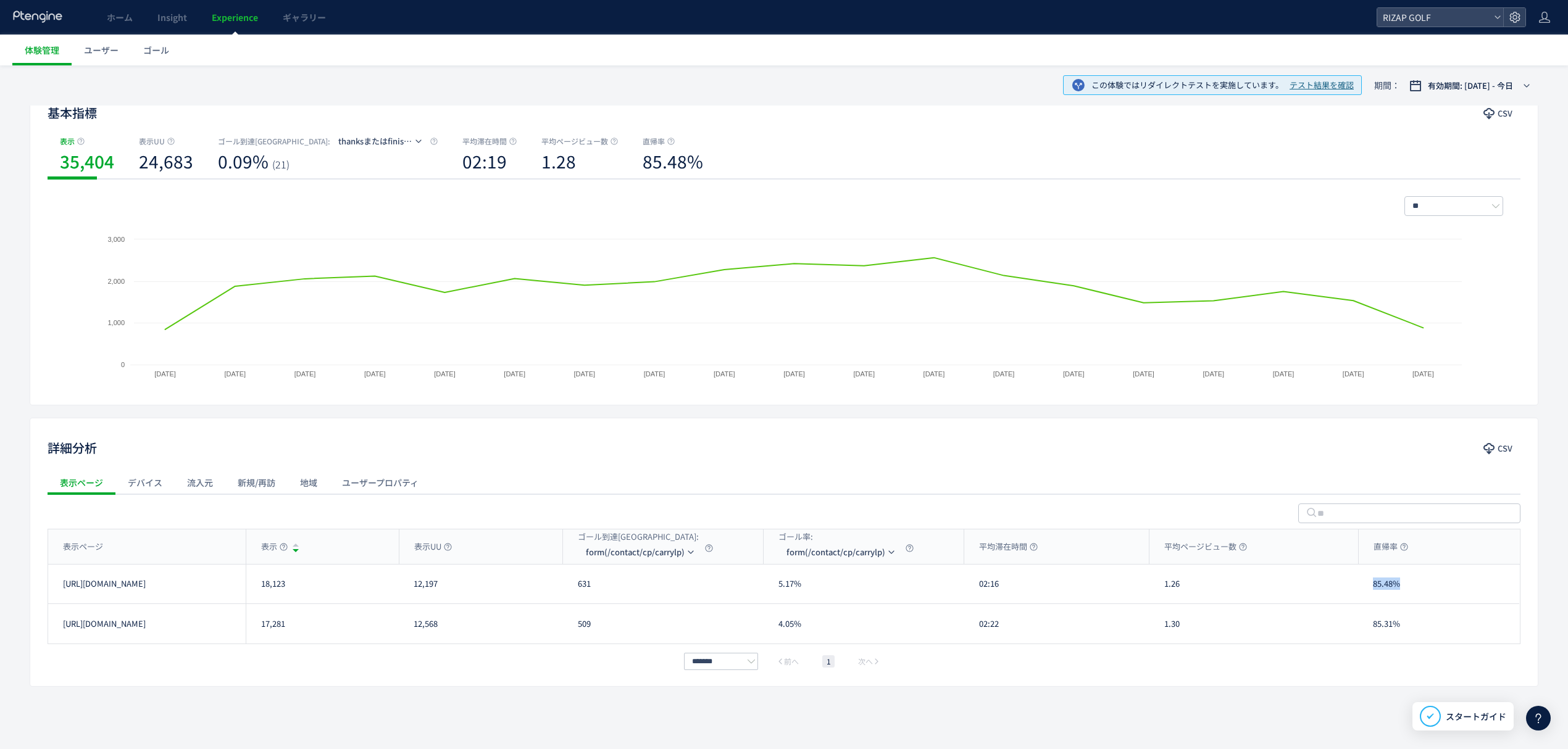
drag, startPoint x: 1394, startPoint y: 595, endPoint x: 1374, endPoint y: 595, distance: 20.0
click at [1374, 595] on div "85.48%" at bounding box center [1438, 584] width 161 height 39
drag, startPoint x: 1411, startPoint y: 619, endPoint x: 1218, endPoint y: 521, distance: 216.5
click at [1367, 624] on div "85.31%" at bounding box center [1438, 624] width 161 height 40
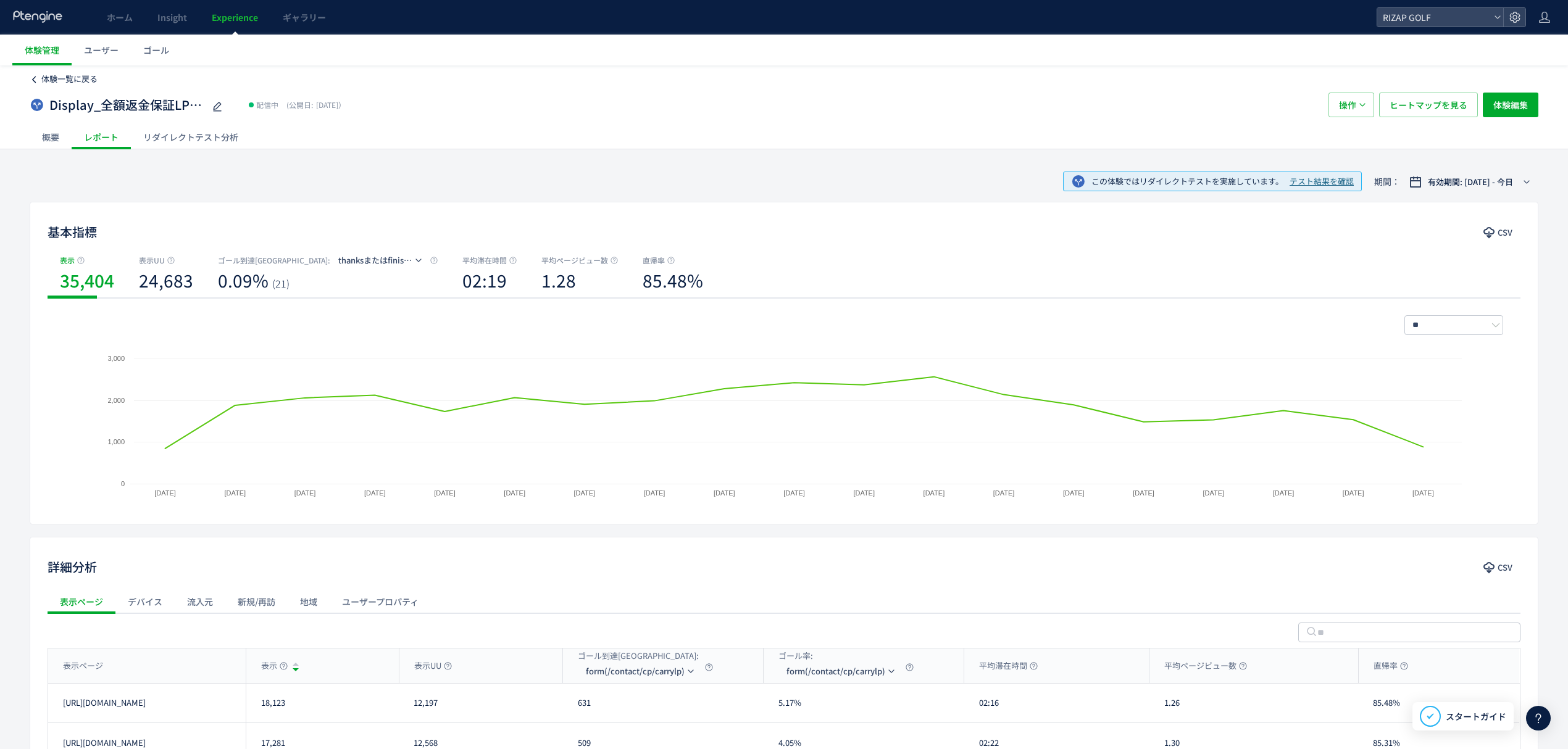
click at [80, 78] on span "体験一覧に戻る" at bounding box center [70, 78] width 57 height 11
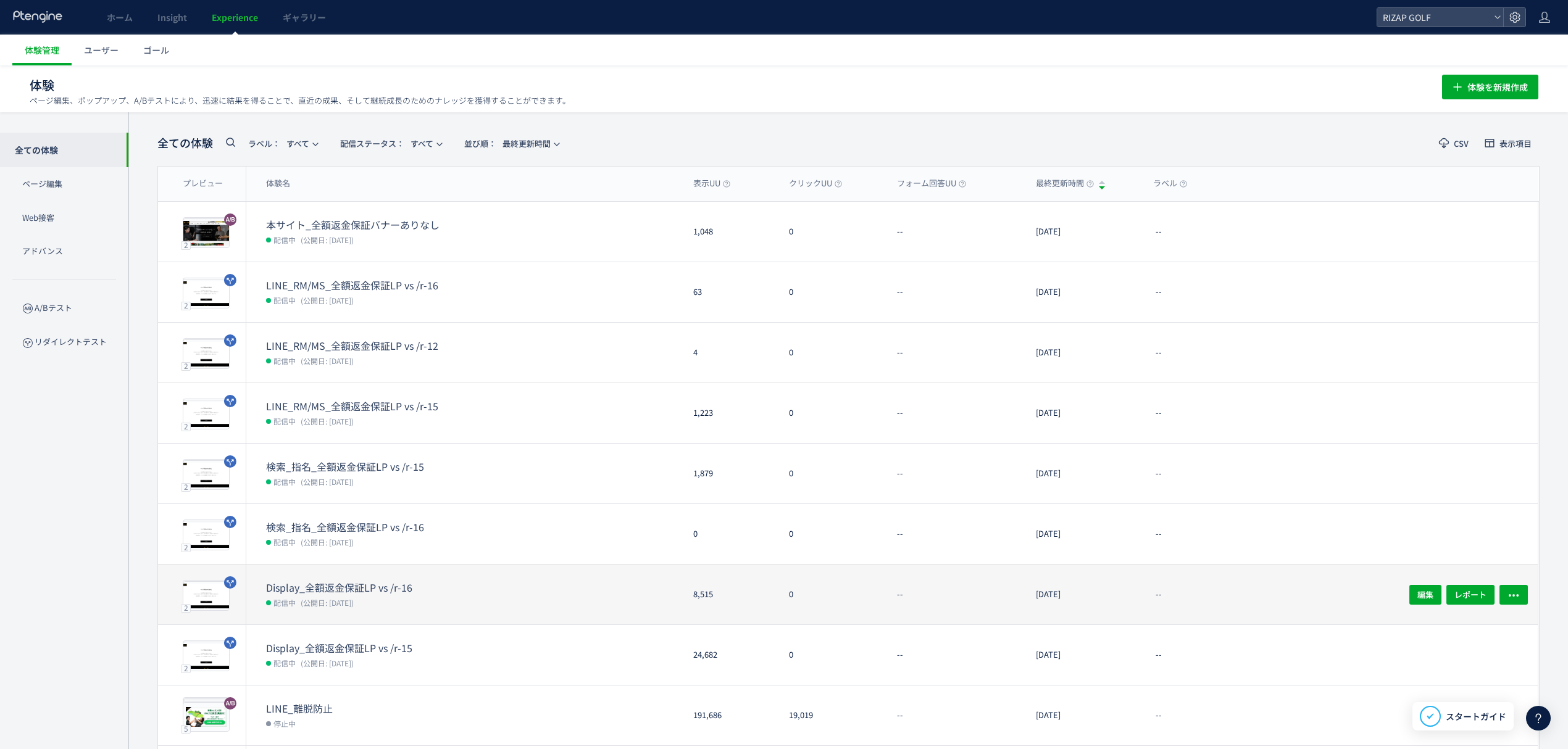
click at [316, 591] on dt "Display_全額返金保証LP vs /r-16" at bounding box center [365, 587] width 198 height 14
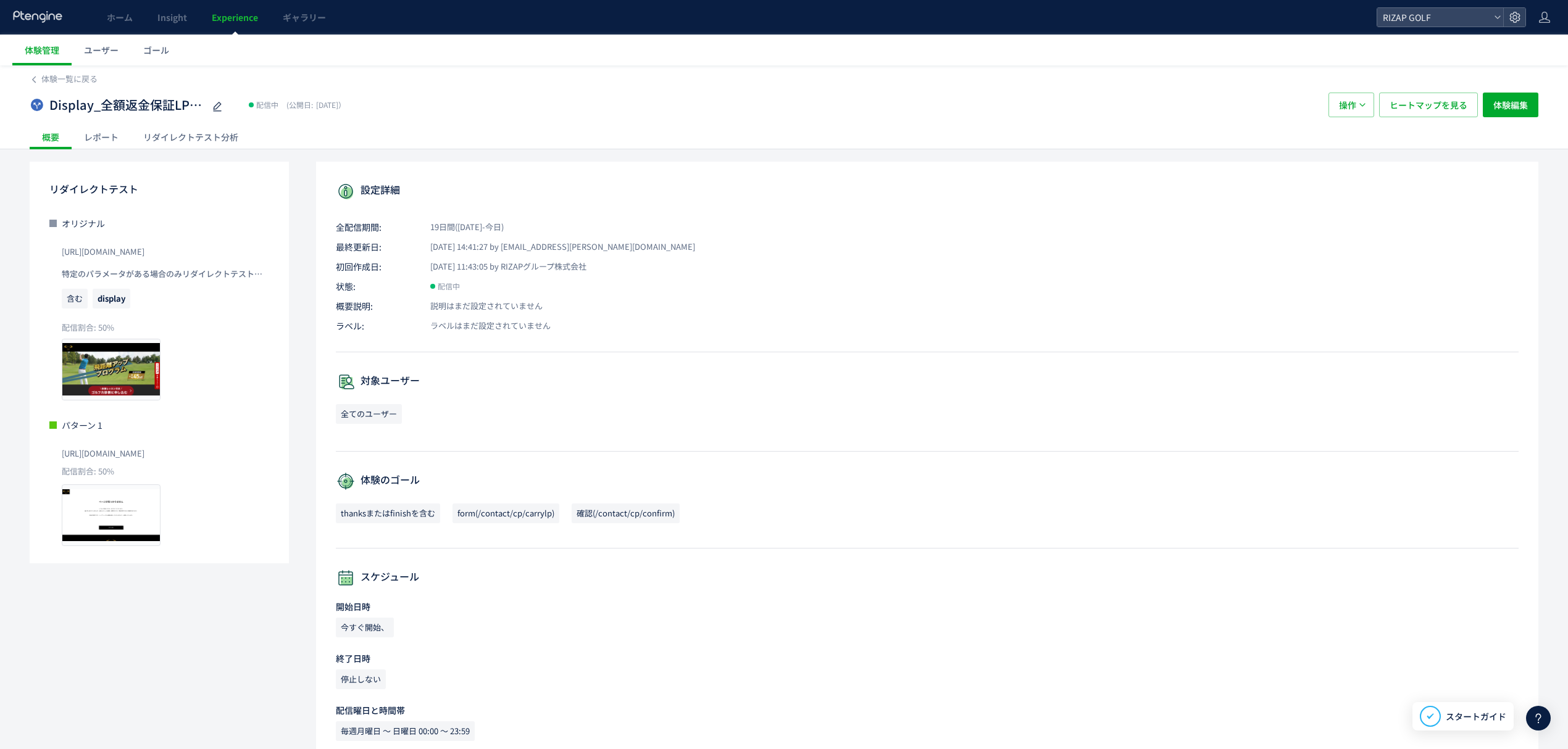
click at [92, 134] on div "レポート" at bounding box center [101, 137] width 59 height 25
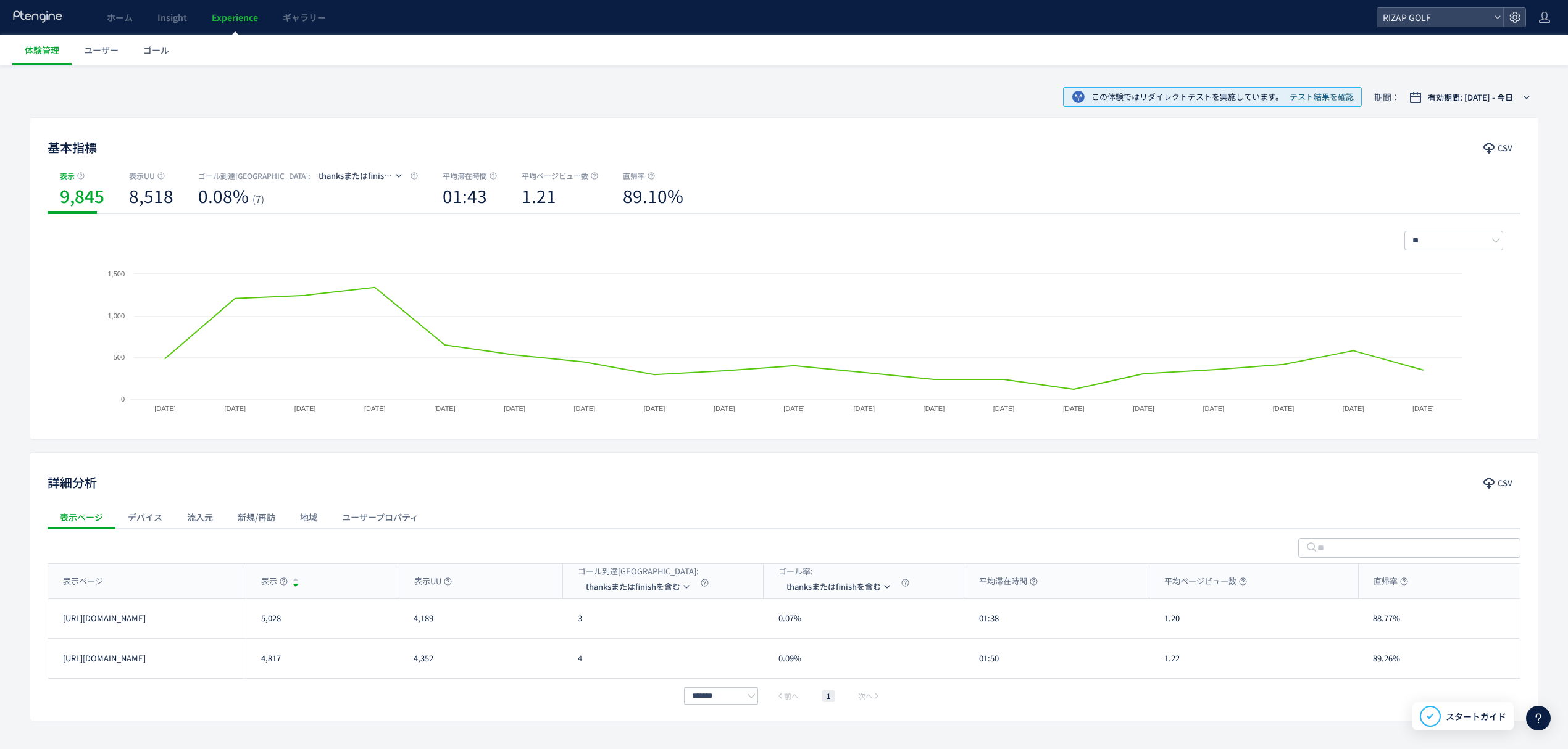
scroll to position [120, 0]
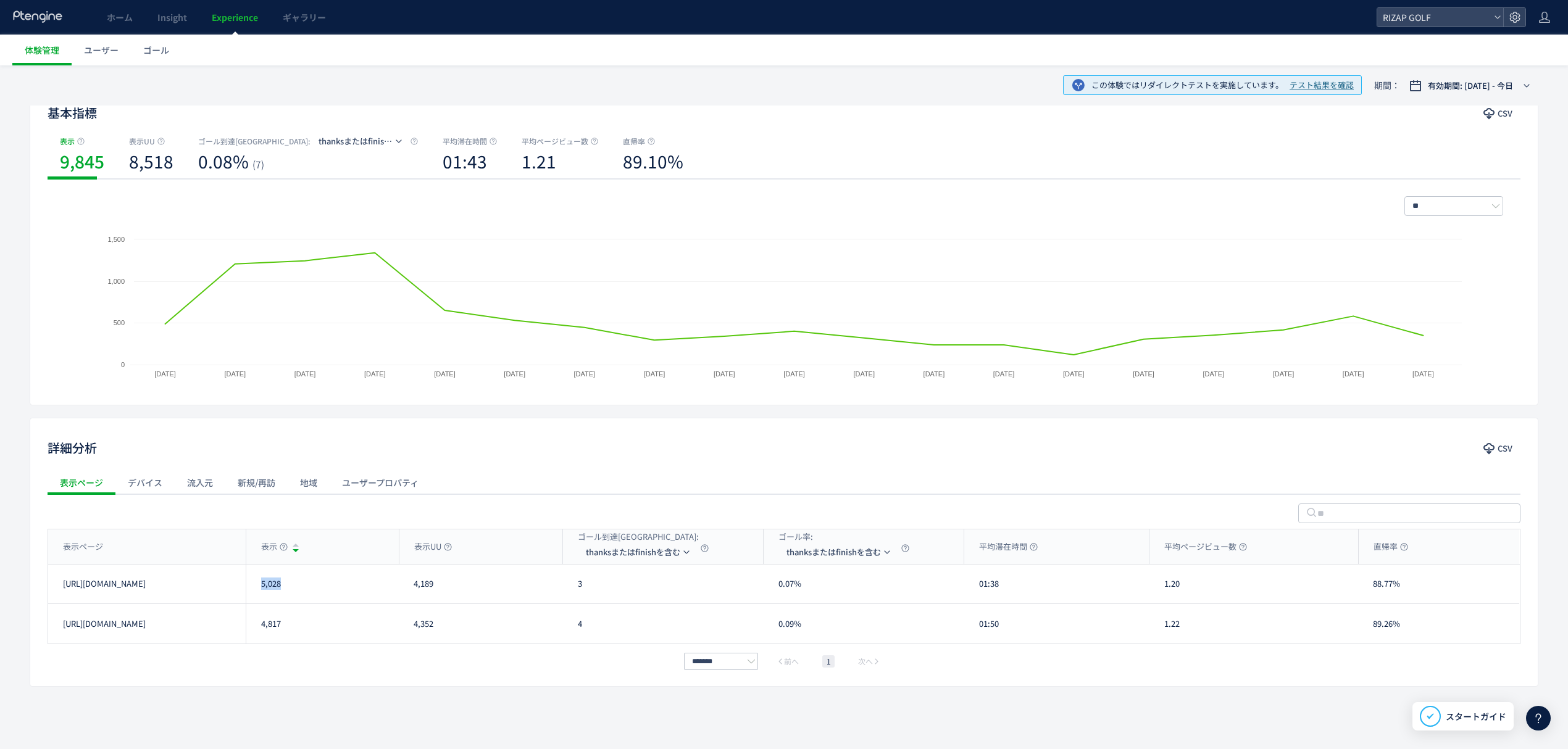
drag, startPoint x: 272, startPoint y: 586, endPoint x: 258, endPoint y: 586, distance: 14.0
click at [258, 586] on div "5,028" at bounding box center [322, 584] width 153 height 39
drag, startPoint x: 286, startPoint y: 632, endPoint x: 264, endPoint y: 632, distance: 22.0
click at [264, 632] on div "4,817" at bounding box center [322, 624] width 153 height 40
drag, startPoint x: 258, startPoint y: 632, endPoint x: 288, endPoint y: 630, distance: 30.1
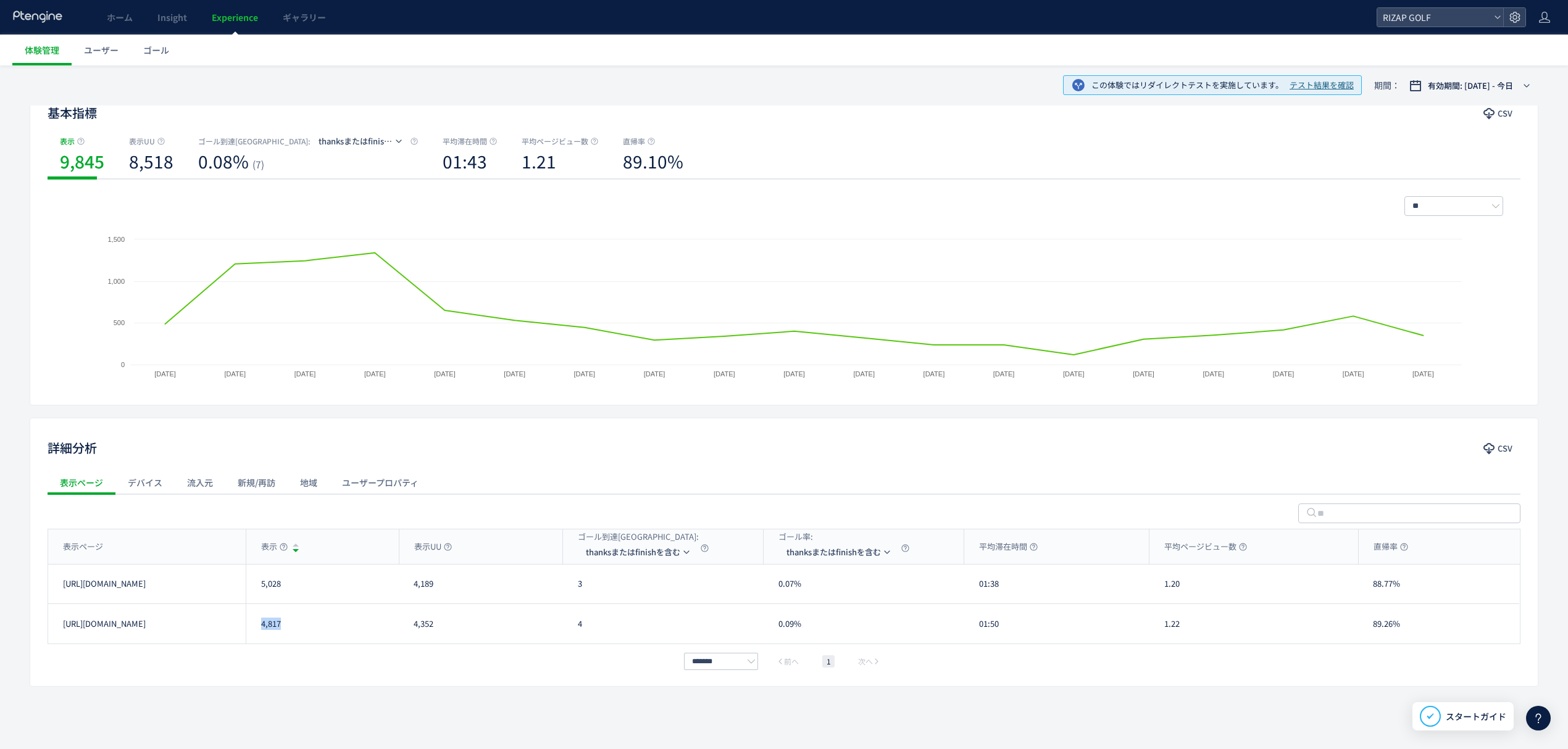
click at [288, 630] on div "4,817" at bounding box center [322, 624] width 153 height 40
drag, startPoint x: 583, startPoint y: 585, endPoint x: 574, endPoint y: 588, distance: 9.5
click at [578, 587] on div "thanksまたはfinishを含む form(/contact/cp/carrylp) 確認(/contact/cp/confirm)" at bounding box center [640, 611] width 125 height 80
drag, startPoint x: 587, startPoint y: 595, endPoint x: 573, endPoint y: 593, distance: 14.1
click at [573, 593] on div "3" at bounding box center [663, 584] width 201 height 39
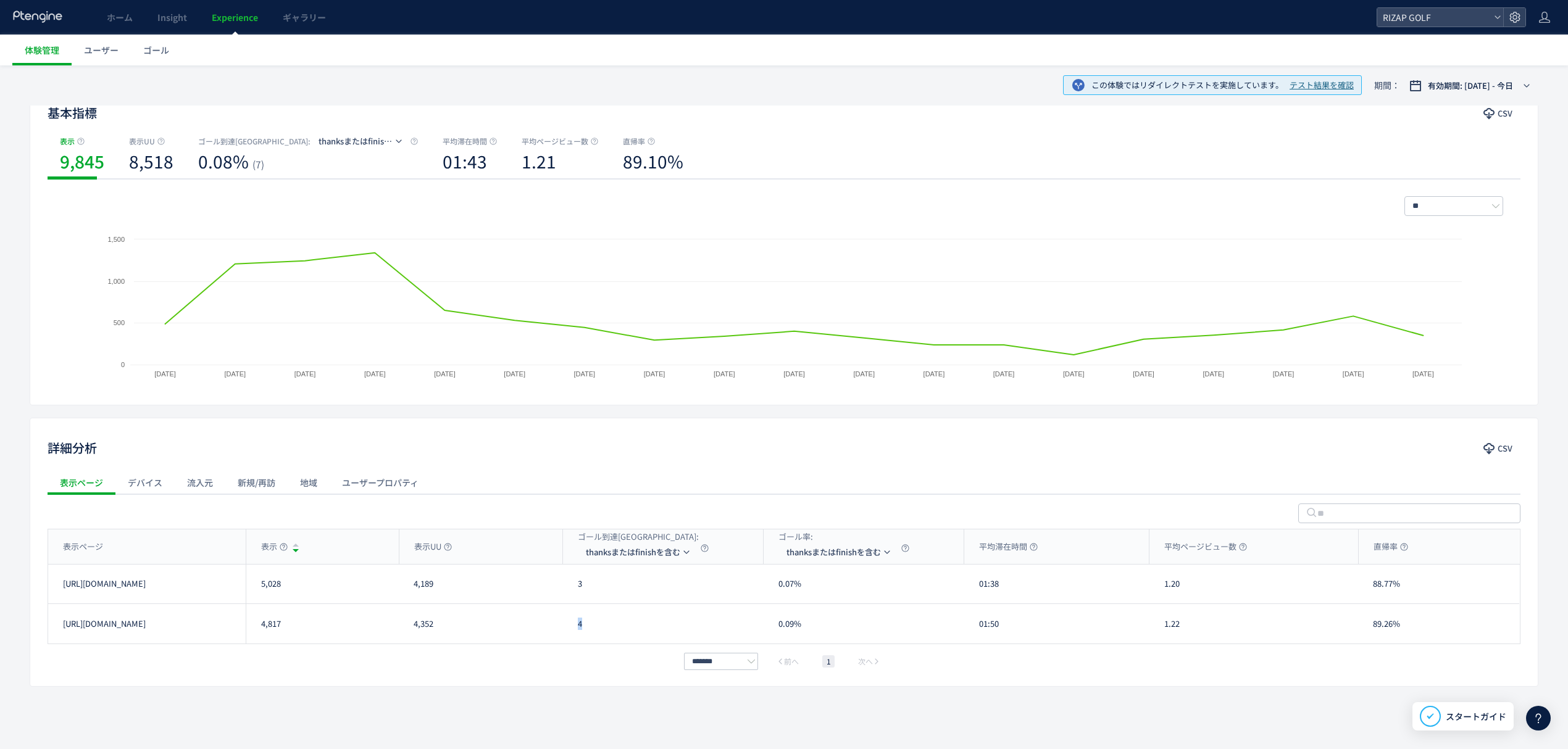
drag, startPoint x: 591, startPoint y: 638, endPoint x: 574, endPoint y: 633, distance: 17.7
click at [574, 633] on div "4" at bounding box center [663, 624] width 201 height 40
click at [642, 608] on li "form(/contact/cp/carrylp)" at bounding box center [640, 611] width 124 height 22
drag, startPoint x: 602, startPoint y: 588, endPoint x: 568, endPoint y: 585, distance: 34.1
click at [568, 585] on div "154" at bounding box center [663, 584] width 201 height 39
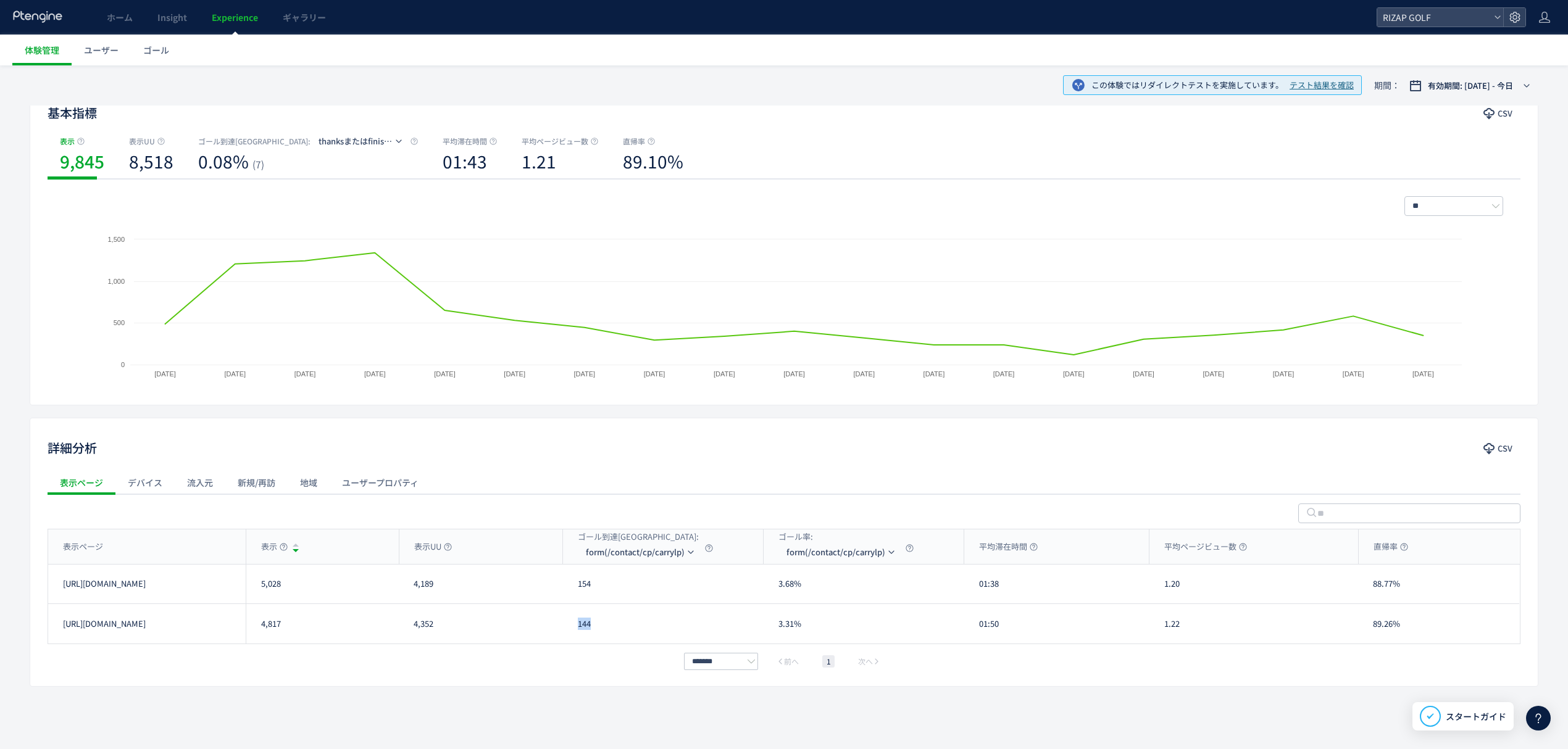
drag, startPoint x: 597, startPoint y: 628, endPoint x: 574, endPoint y: 630, distance: 23.1
click at [574, 630] on div "144" at bounding box center [663, 624] width 201 height 40
drag, startPoint x: 1015, startPoint y: 591, endPoint x: 982, endPoint y: 588, distance: 33.1
click at [982, 588] on div "01:38" at bounding box center [1057, 584] width 186 height 39
drag, startPoint x: 976, startPoint y: 587, endPoint x: 992, endPoint y: 580, distance: 17.5
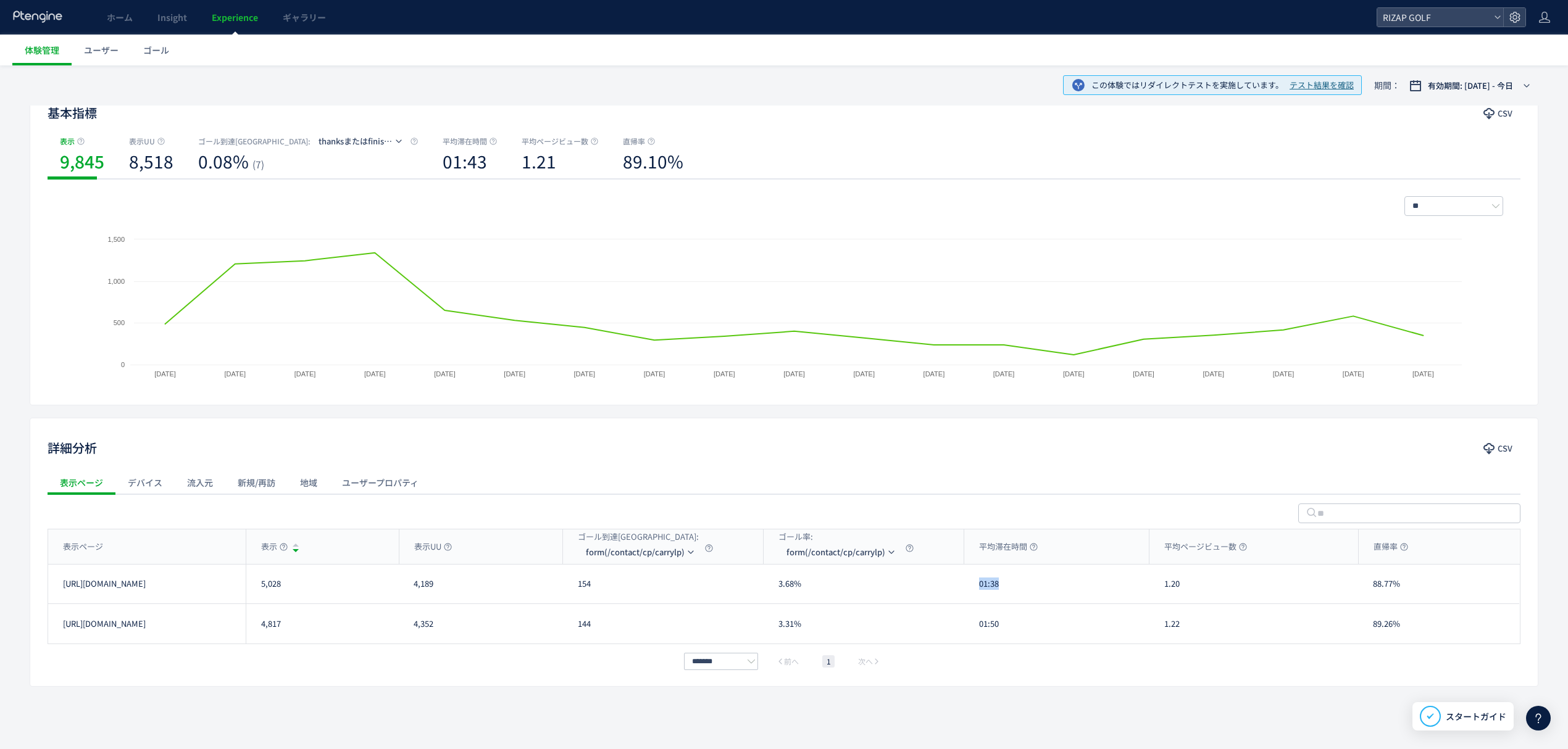
click at [998, 586] on div "01:38" at bounding box center [1057, 584] width 186 height 39
drag, startPoint x: 996, startPoint y: 631, endPoint x: 975, endPoint y: 631, distance: 21.0
click at [975, 631] on div "01:50" at bounding box center [1057, 624] width 186 height 40
drag, startPoint x: 1174, startPoint y: 589, endPoint x: 1156, endPoint y: 589, distance: 18.0
click at [1156, 589] on div "1.20" at bounding box center [1254, 584] width 208 height 39
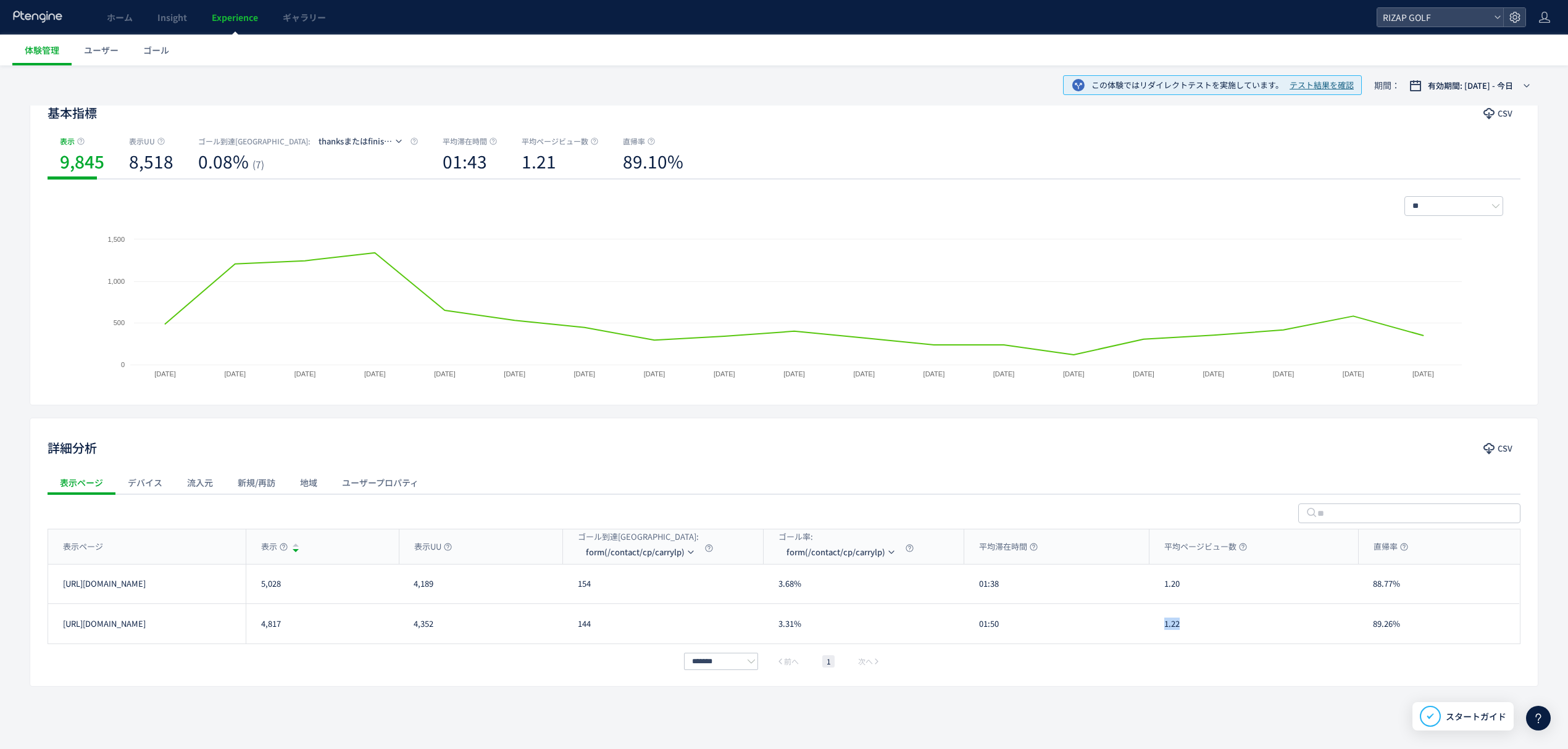
drag, startPoint x: 1187, startPoint y: 628, endPoint x: 1161, endPoint y: 630, distance: 26.1
click at [1161, 630] on div "1.22" at bounding box center [1254, 624] width 208 height 40
drag, startPoint x: 1415, startPoint y: 586, endPoint x: 1371, endPoint y: 587, distance: 44.0
click at [1371, 587] on div "88.77%" at bounding box center [1438, 584] width 161 height 39
drag, startPoint x: 1401, startPoint y: 633, endPoint x: 1353, endPoint y: 628, distance: 48.3
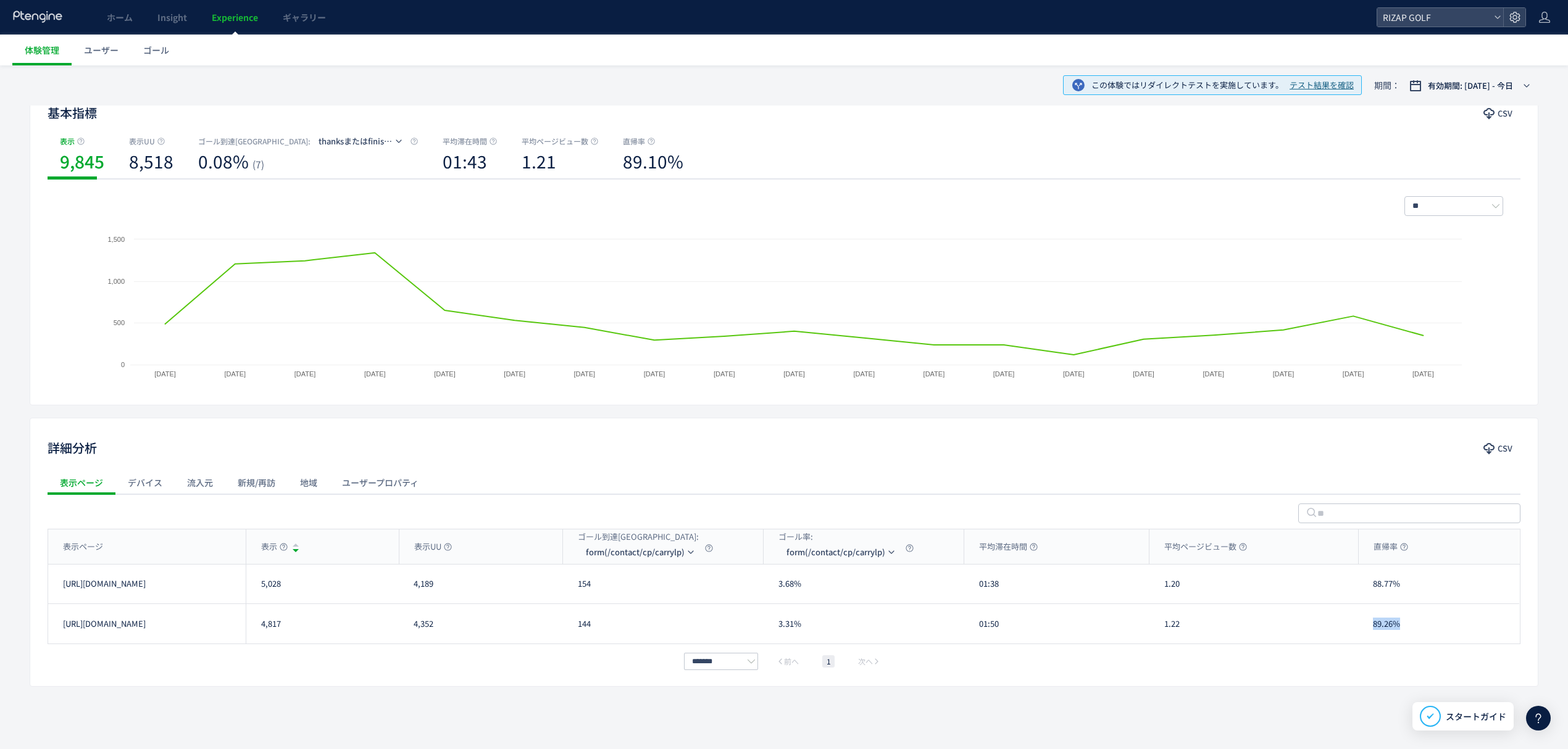
click at [1353, 628] on div "[URL][DOMAIN_NAME] 4,817 4,352 144 3.31% 01:50 1.22 89.26% [URL][DOMAIN_NAME]" at bounding box center [783, 624] width 1471 height 40
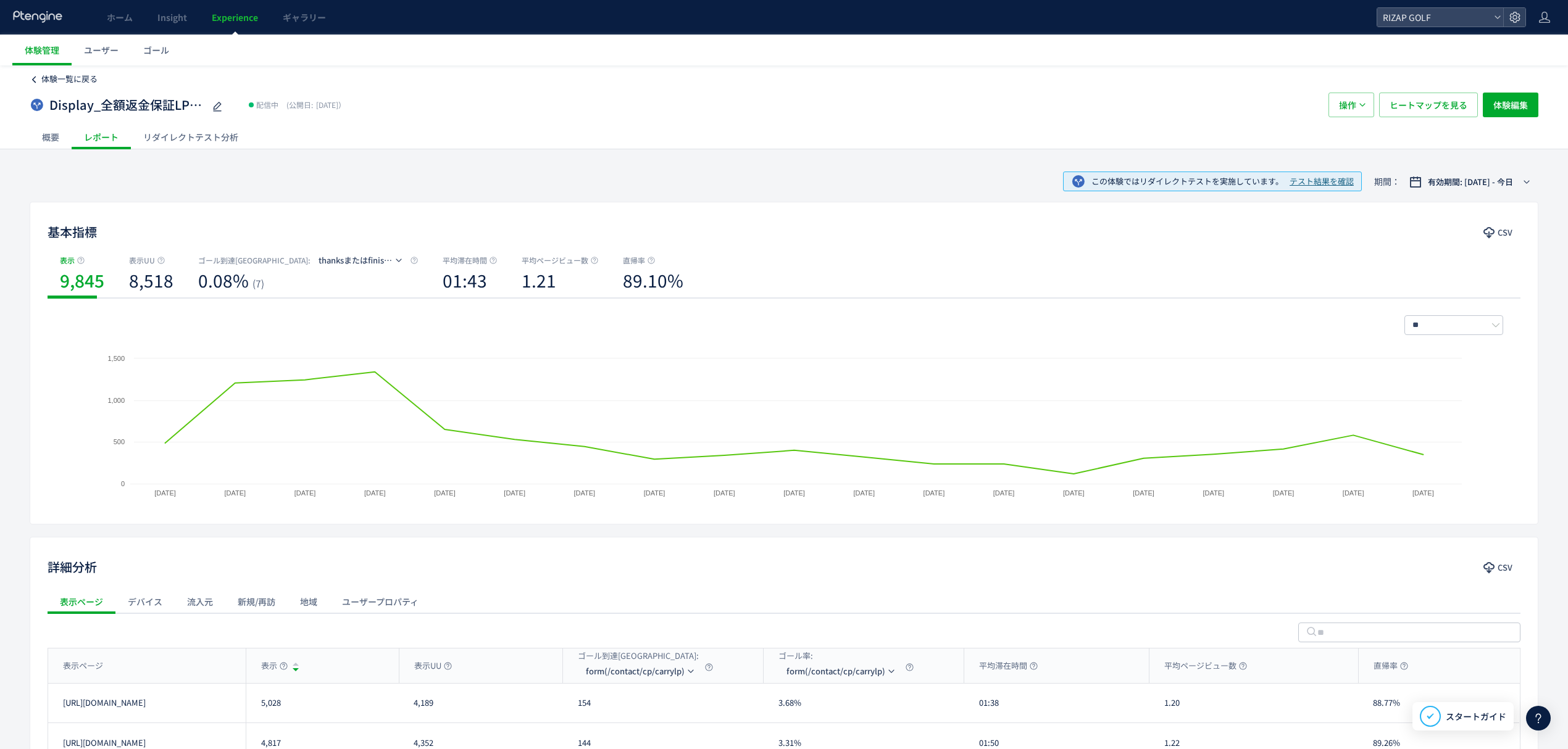
click at [85, 72] on span "体験一覧に戻る" at bounding box center [70, 78] width 57 height 11
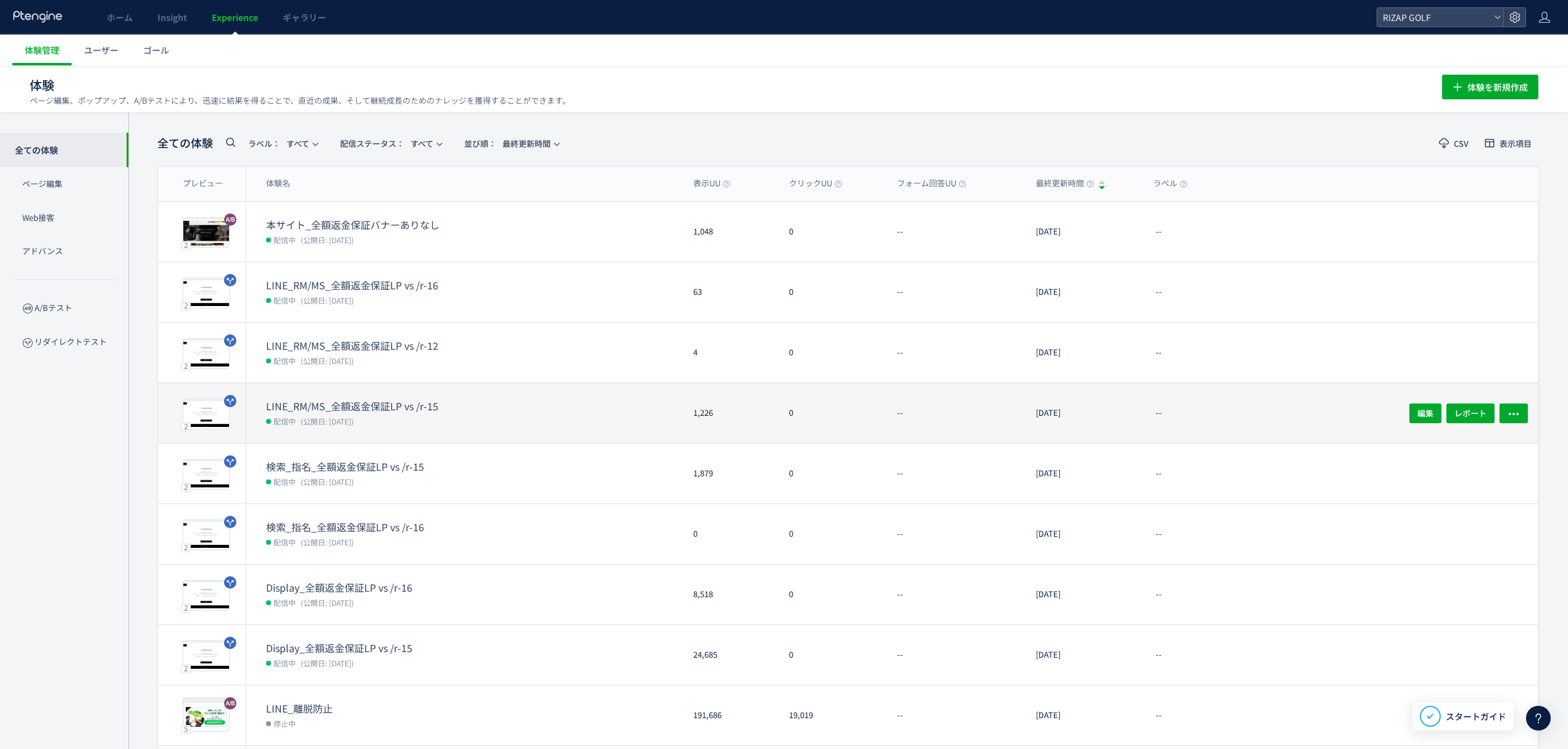
click at [390, 418] on dd "配信中 (公開日: [DATE])" at bounding box center [474, 420] width 417 height 16
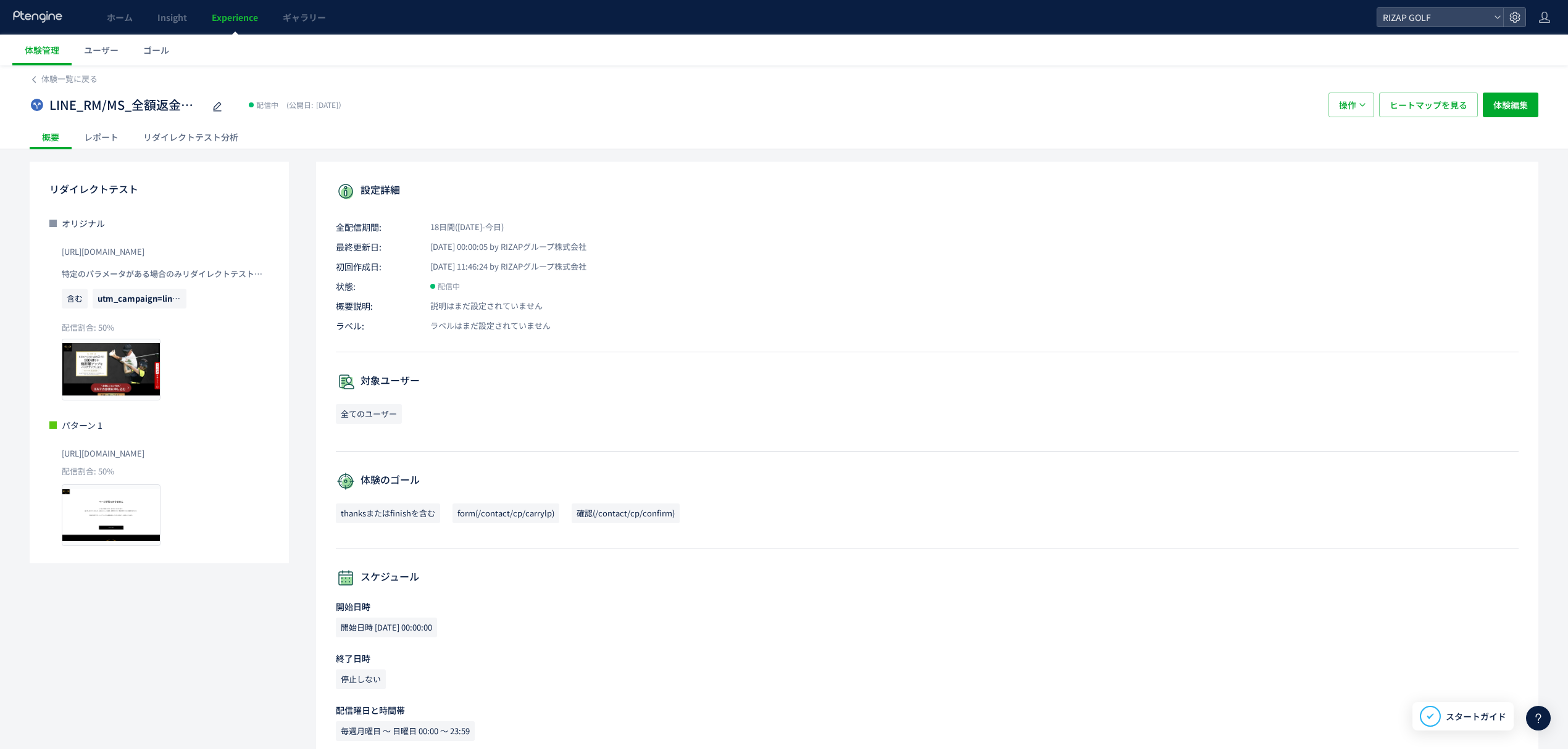
click at [108, 129] on div "レポート" at bounding box center [101, 137] width 59 height 25
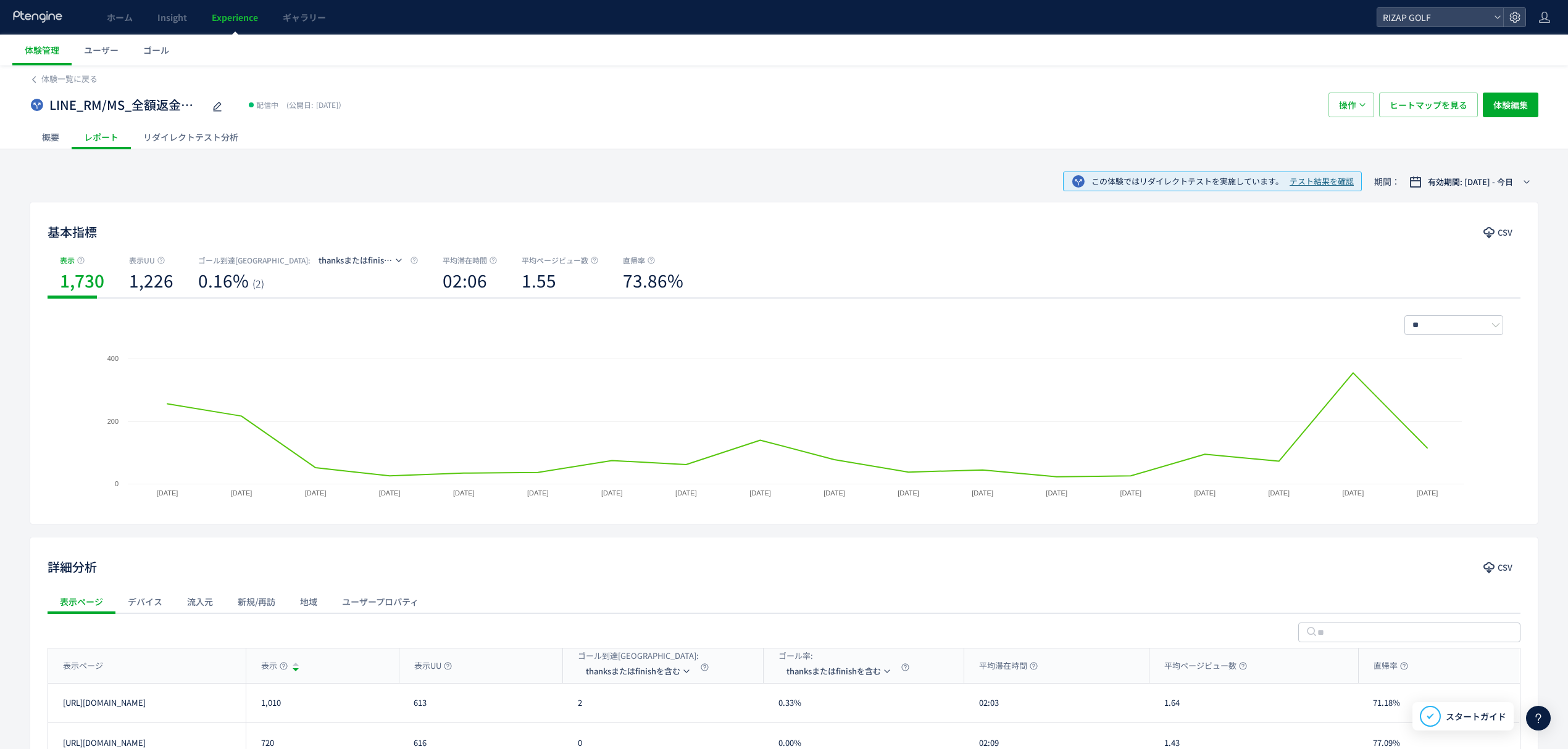
scroll to position [82, 0]
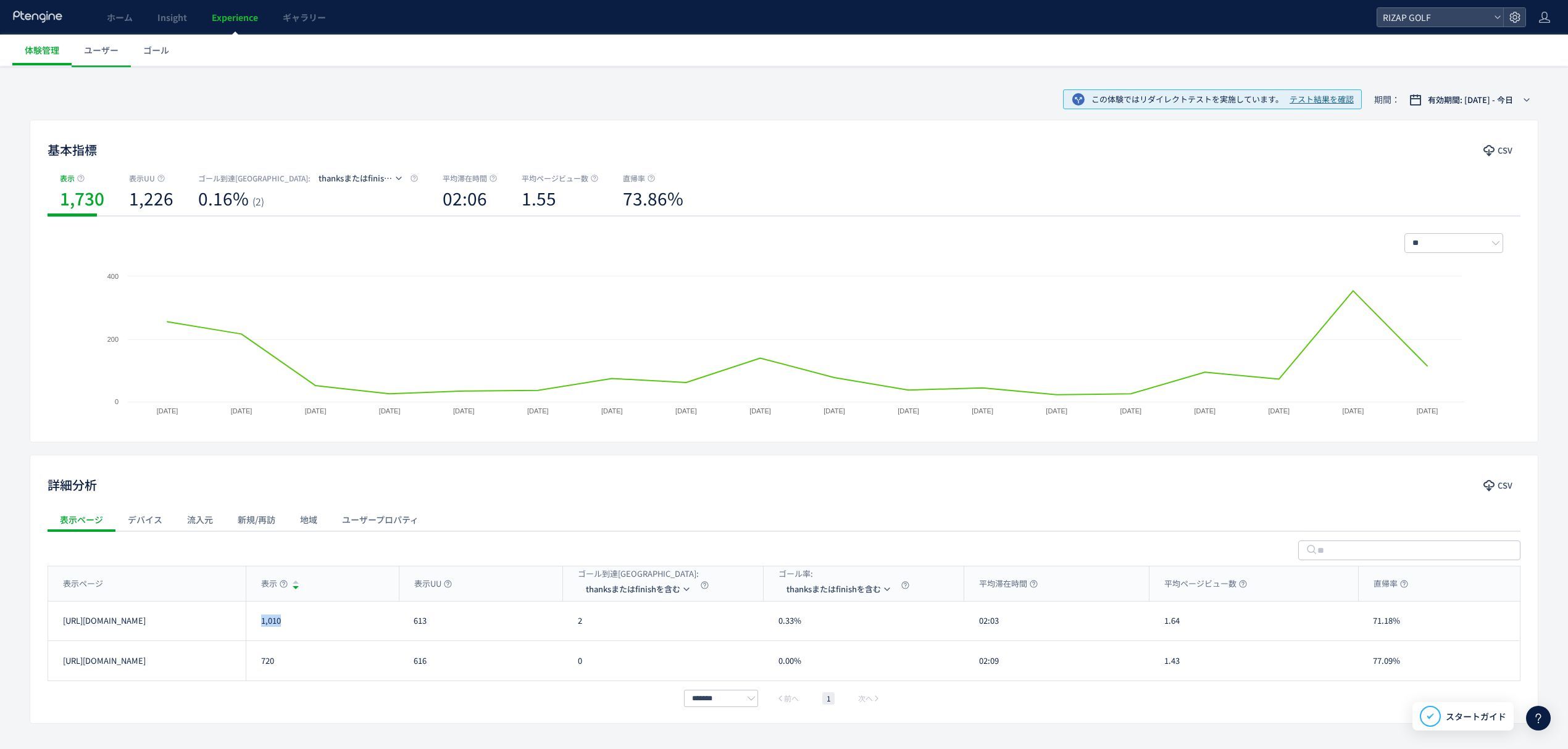
drag, startPoint x: 298, startPoint y: 630, endPoint x: 250, endPoint y: 630, distance: 48.0
click at [250, 630] on div "1,010" at bounding box center [322, 621] width 153 height 39
drag, startPoint x: 290, startPoint y: 682, endPoint x: 261, endPoint y: 682, distance: 29.0
click at [261, 681] on div "表示ページ 表示 表示UU ゴール到達[GEOGRAPHIC_DATA]: thanksまたはfinishを含む ゴール率: thanksまたはfinishを…" at bounding box center [784, 624] width 1473 height 116
drag, startPoint x: 589, startPoint y: 620, endPoint x: 569, endPoint y: 620, distance: 20.0
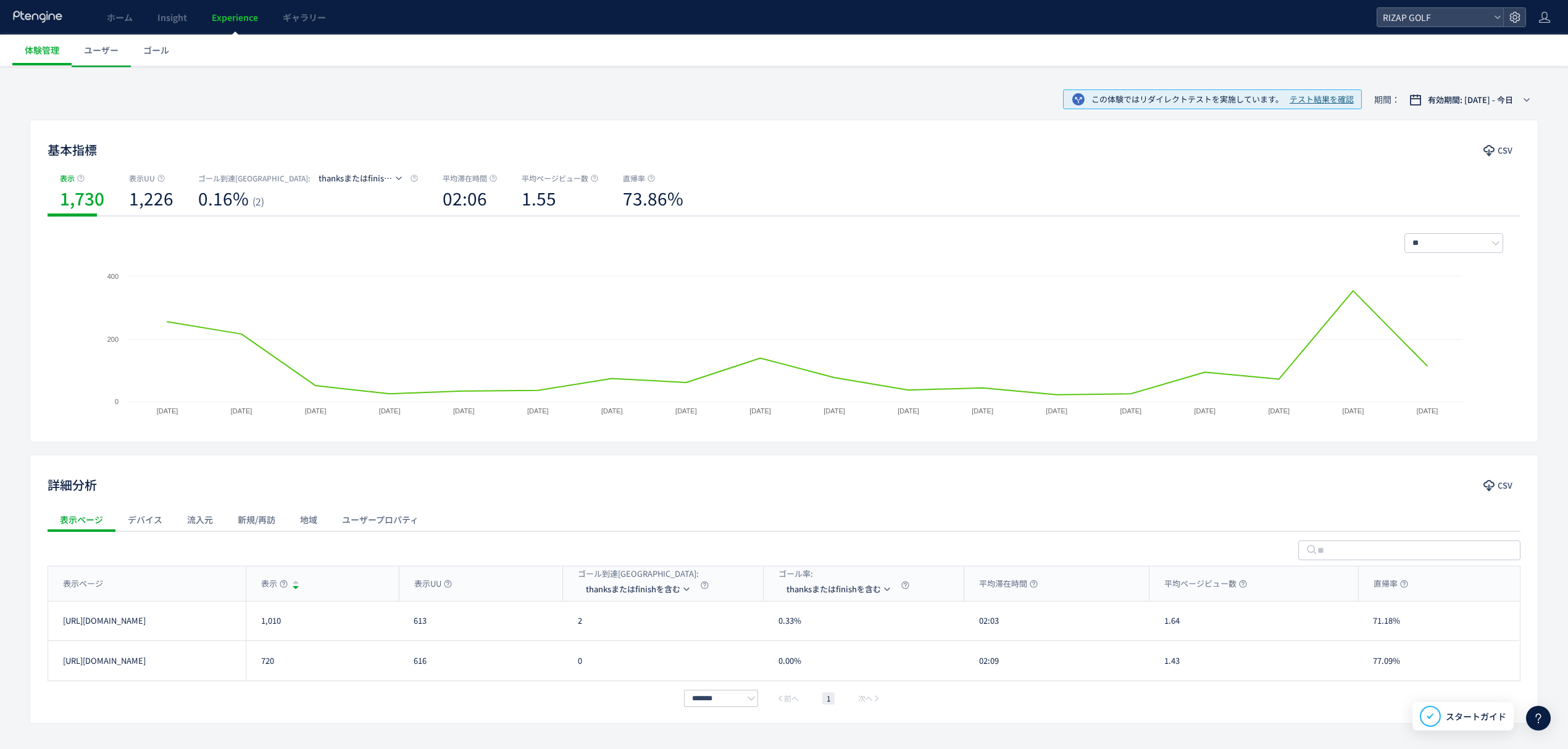
click at [571, 620] on div "2" at bounding box center [663, 621] width 201 height 39
click at [649, 653] on li "form(/contact/cp/carrylp)" at bounding box center [640, 648] width 124 height 22
drag, startPoint x: 589, startPoint y: 621, endPoint x: 579, endPoint y: 621, distance: 10.0
click at [579, 621] on div "51" at bounding box center [663, 621] width 201 height 39
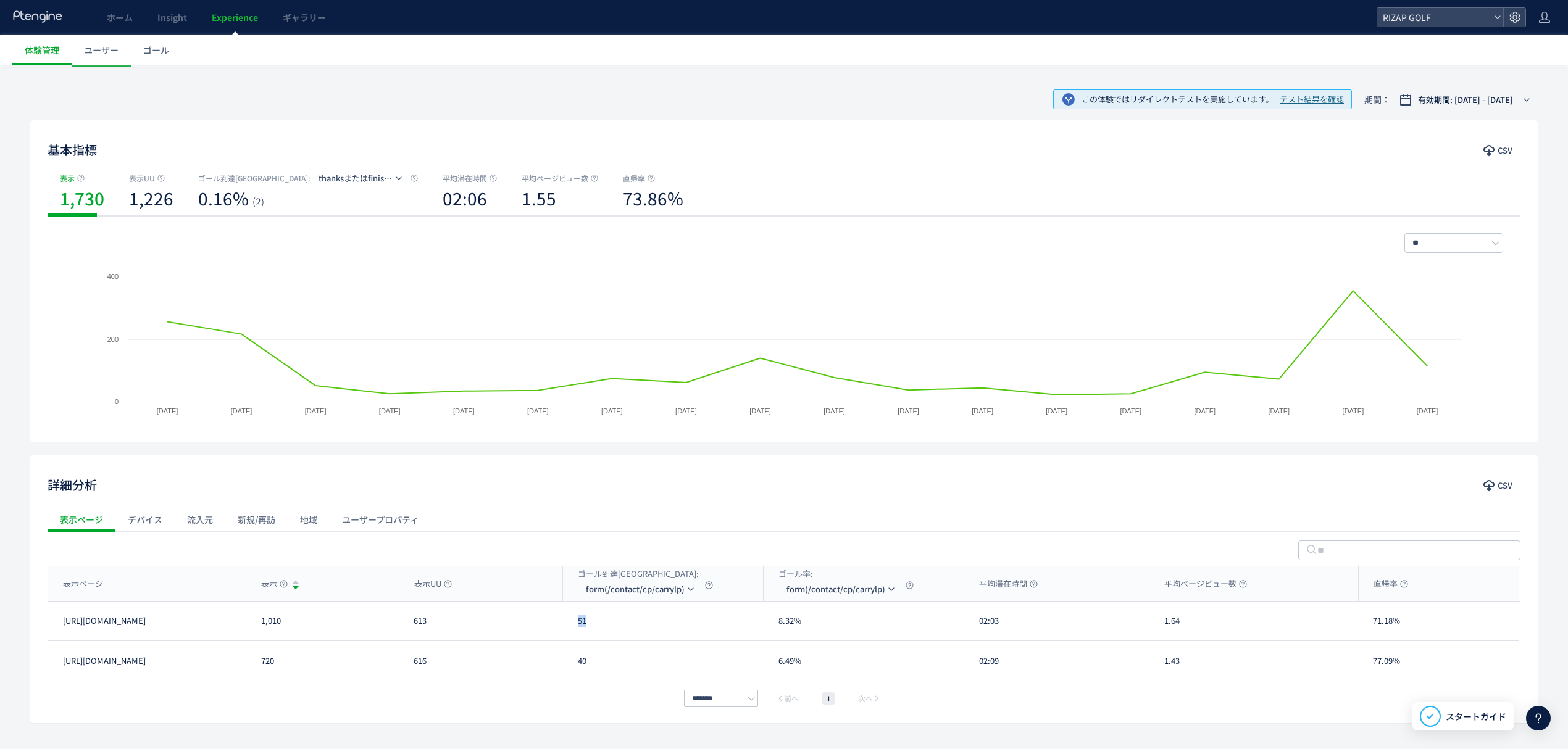
copy div "51"
drag, startPoint x: 1023, startPoint y: 620, endPoint x: 976, endPoint y: 623, distance: 47.1
click at [976, 623] on div "02:03" at bounding box center [1057, 621] width 186 height 39
copy div "02:03"
drag, startPoint x: 1009, startPoint y: 670, endPoint x: 976, endPoint y: 673, distance: 33.1
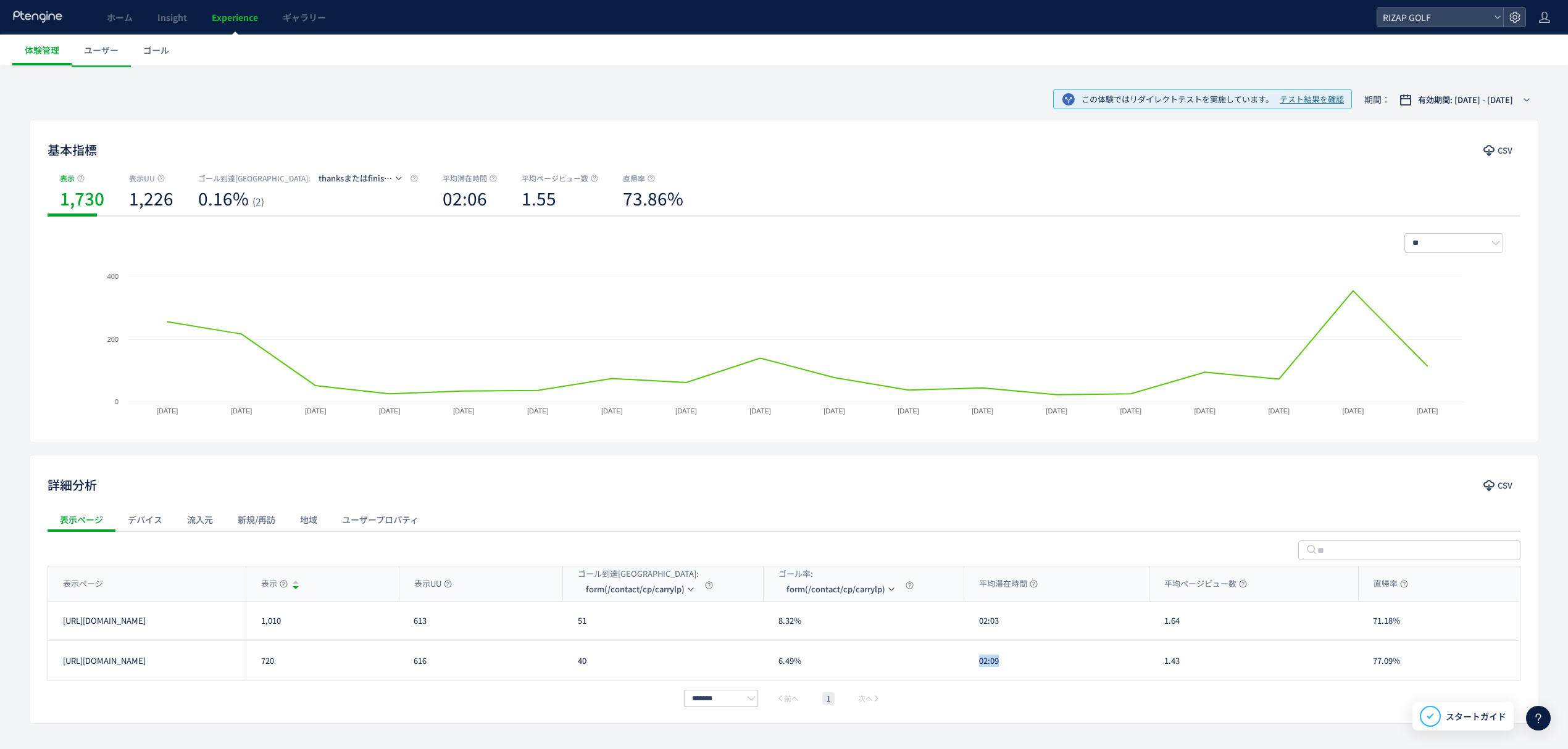
click at [976, 673] on div "02:09" at bounding box center [1057, 661] width 186 height 40
copy div "02:09"
click at [1168, 632] on div "1.64" at bounding box center [1254, 621] width 208 height 39
drag, startPoint x: 1163, startPoint y: 628, endPoint x: 1180, endPoint y: 628, distance: 17.0
click at [1180, 628] on div "1.64" at bounding box center [1254, 621] width 208 height 39
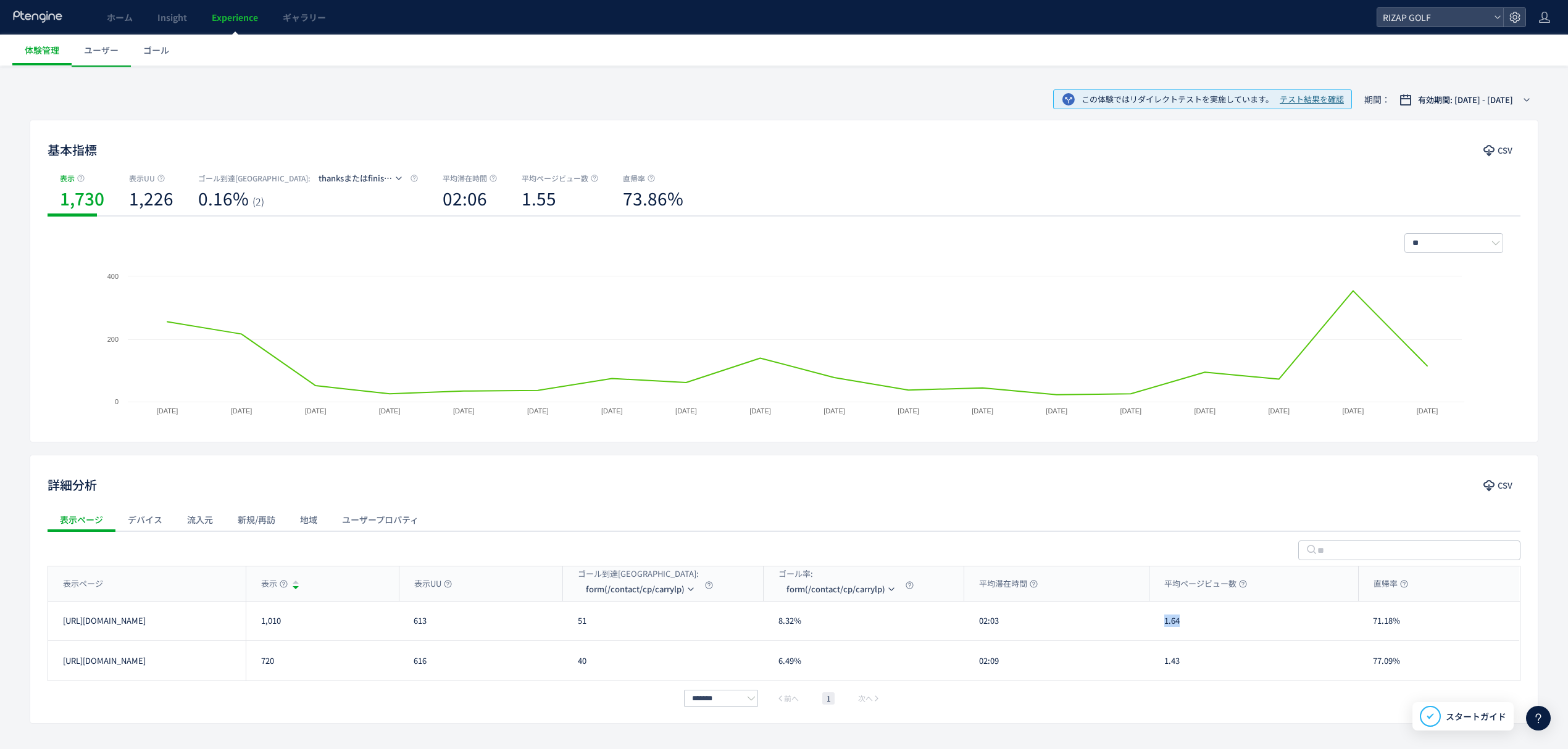
copy div "1.64"
drag, startPoint x: 1188, startPoint y: 671, endPoint x: 1151, endPoint y: 671, distance: 37.0
click at [1151, 671] on div "1.43" at bounding box center [1254, 661] width 208 height 40
copy div "1.43"
drag, startPoint x: 1405, startPoint y: 624, endPoint x: 1343, endPoint y: 627, distance: 62.1
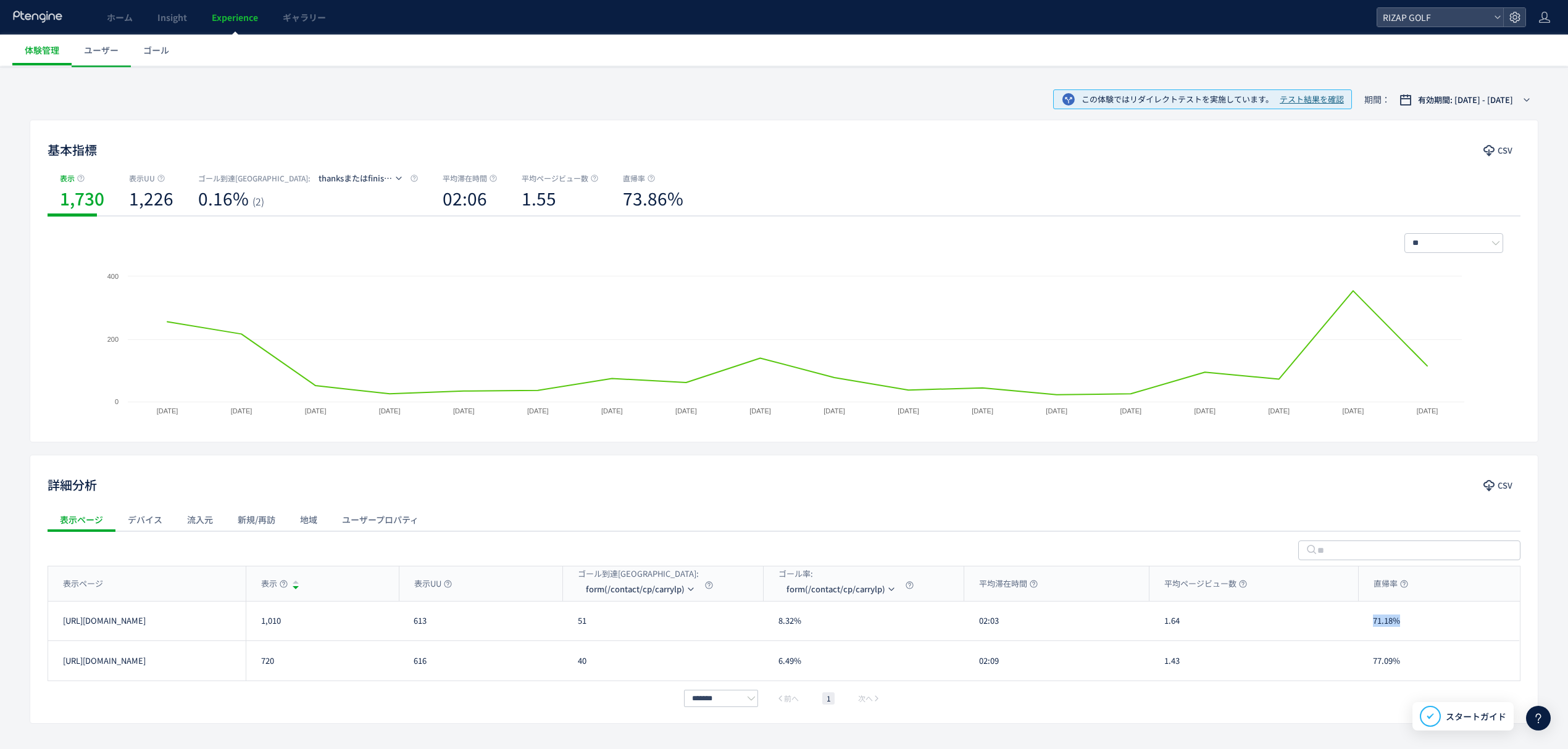
click at [1373, 627] on div "71.18%" at bounding box center [1438, 621] width 161 height 39
copy div "71.18%"
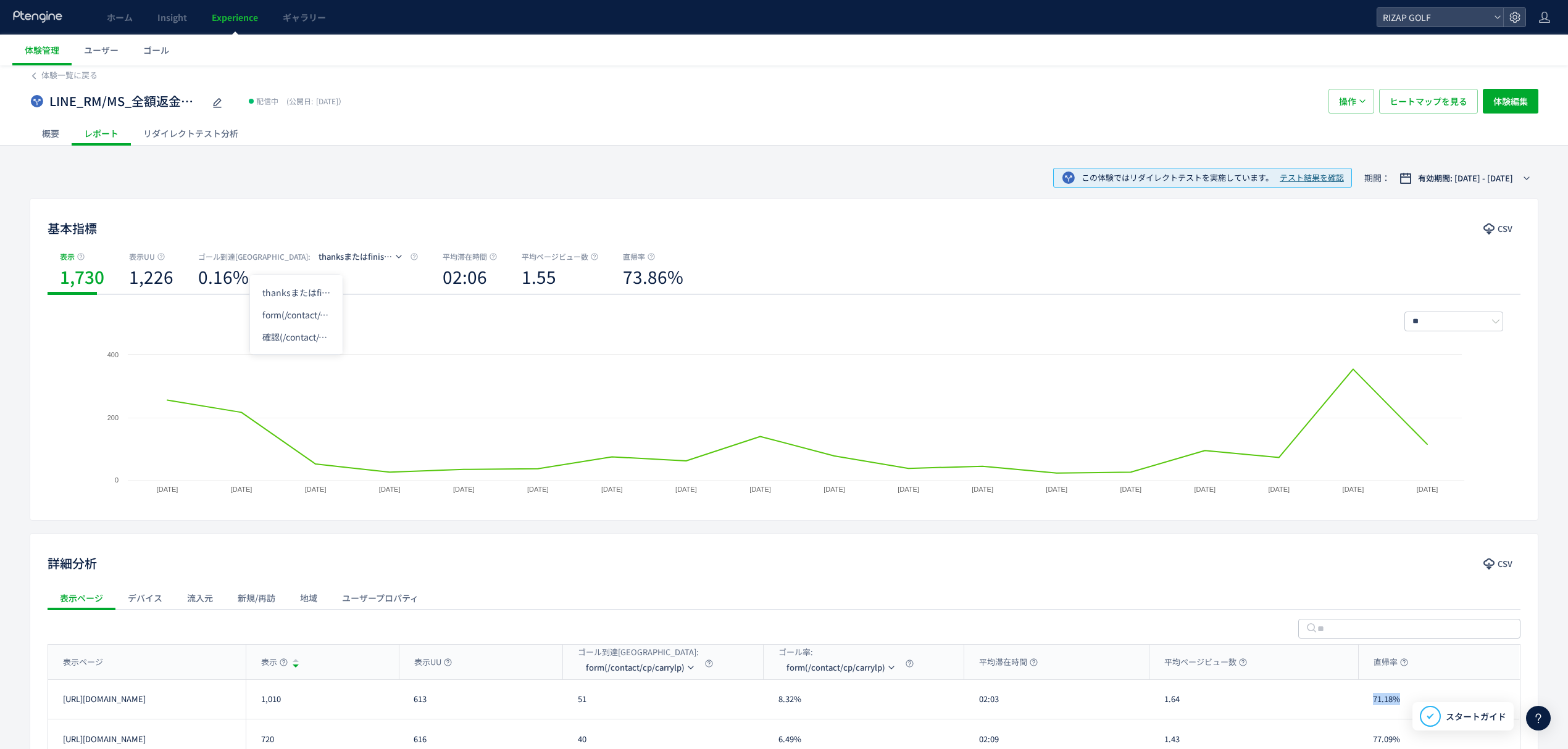
scroll to position [0, 0]
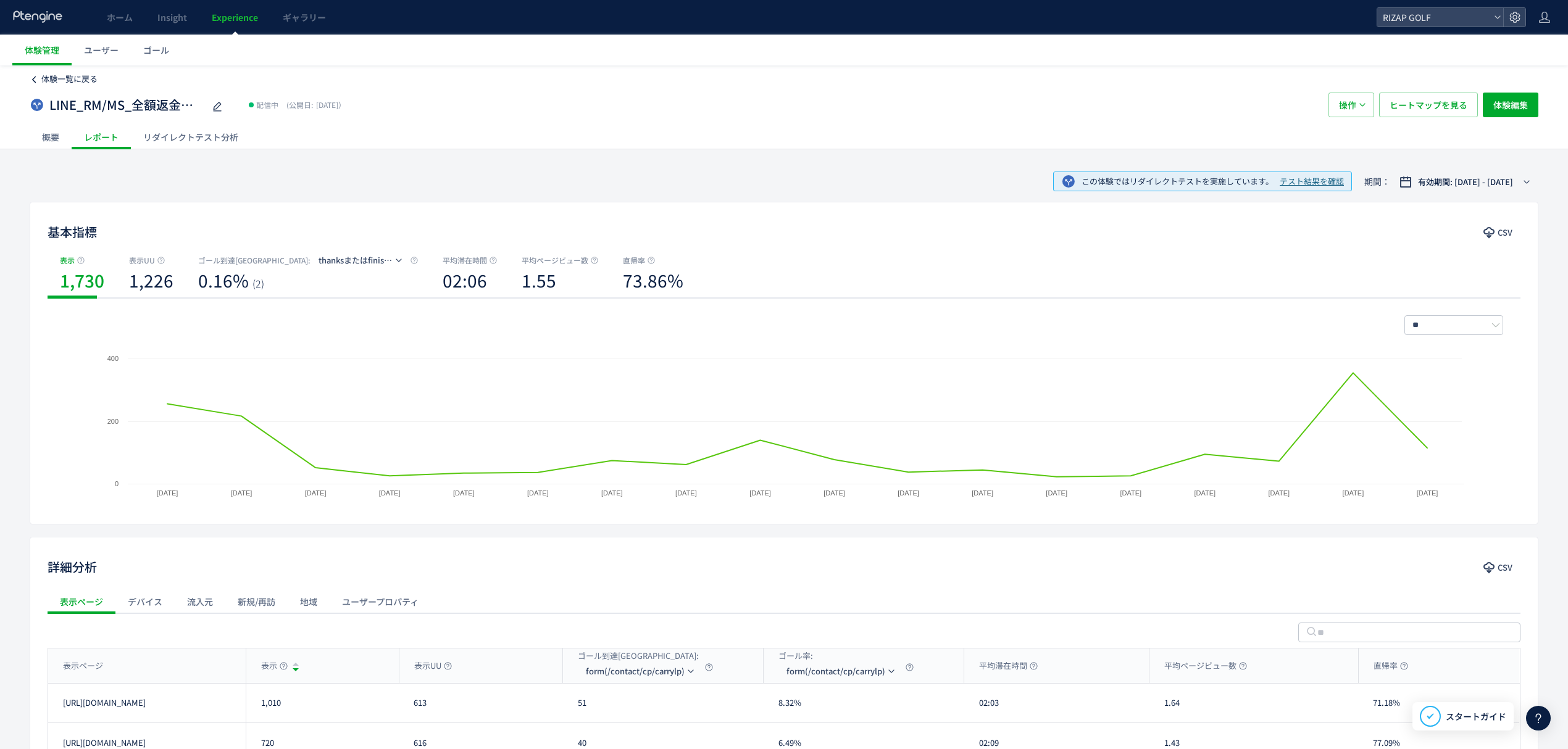
click at [77, 79] on span "体験一覧に戻る" at bounding box center [70, 78] width 57 height 11
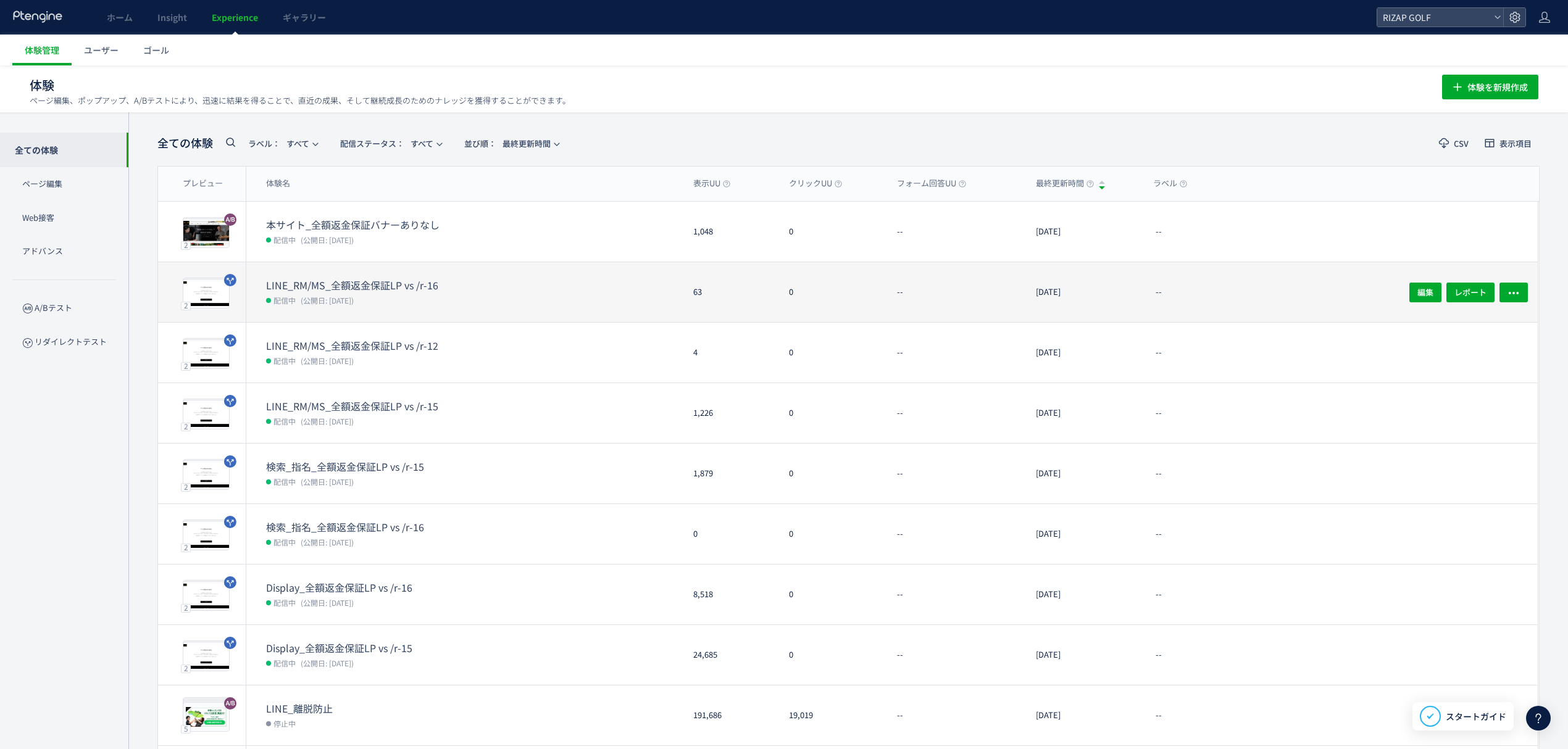
click at [404, 271] on div "LINE_RM/MS_全額返金保証LP vs /r-16 配信中 (公開日: 2025/09/13)" at bounding box center [465, 292] width 437 height 60
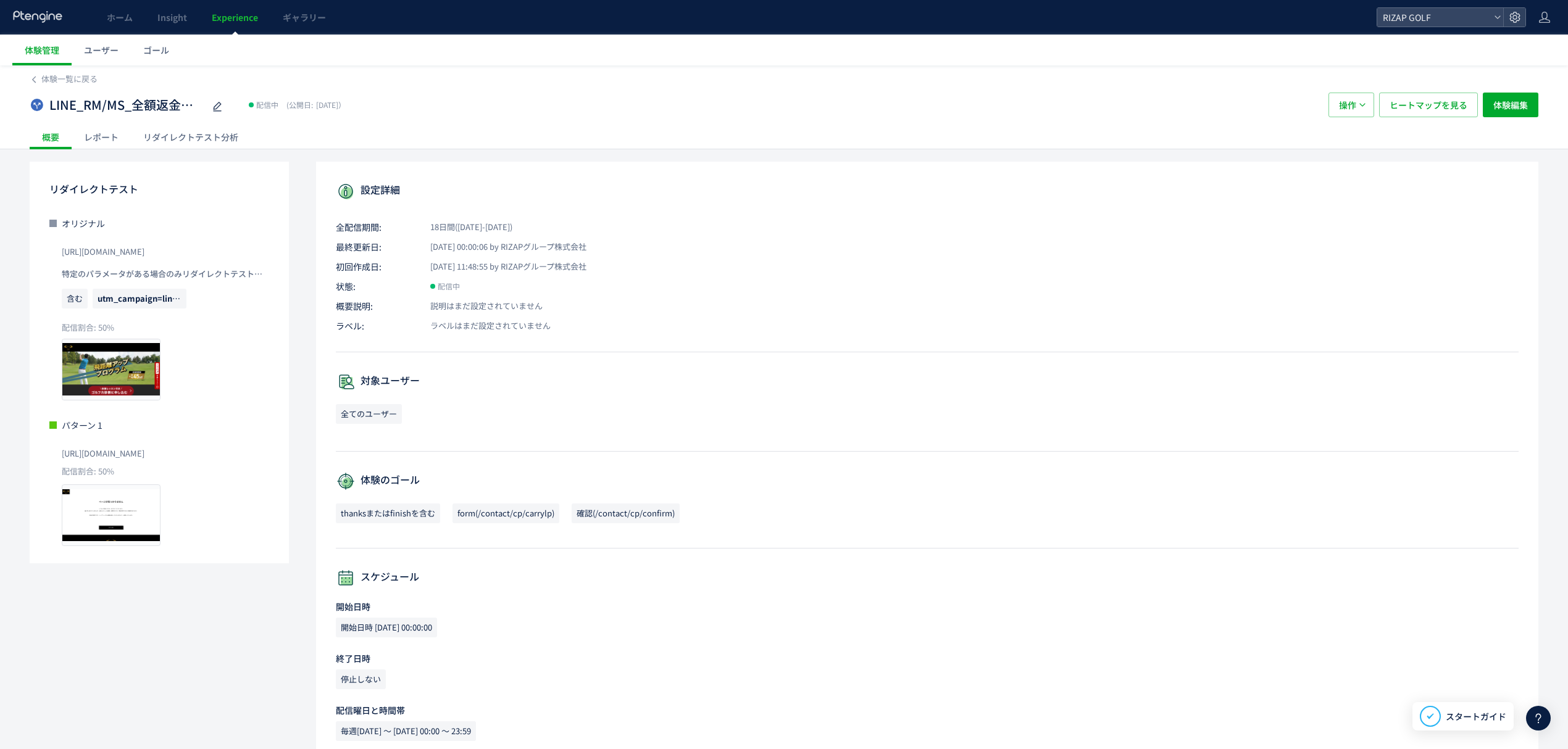
click at [114, 139] on div "レポート" at bounding box center [101, 137] width 59 height 25
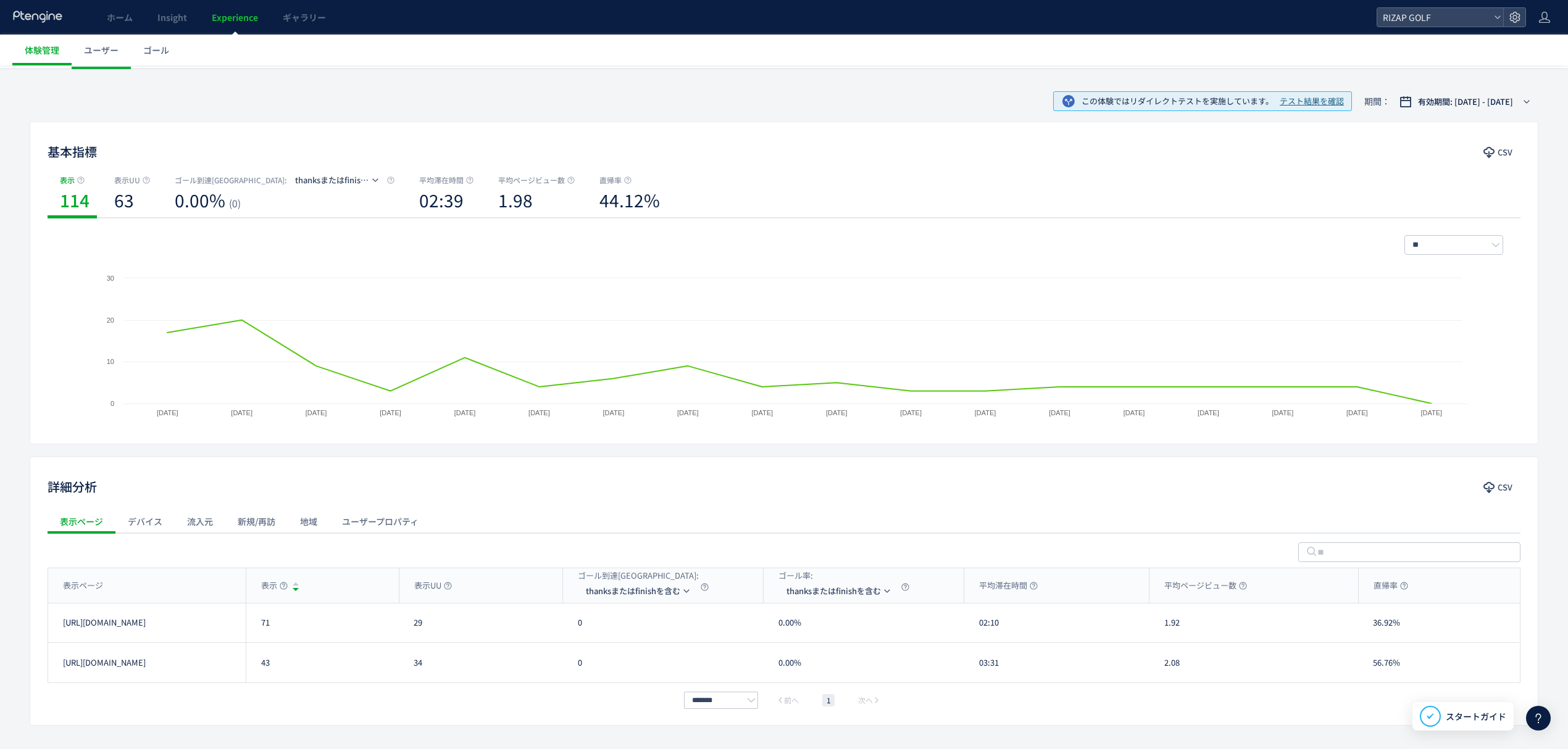
scroll to position [120, 0]
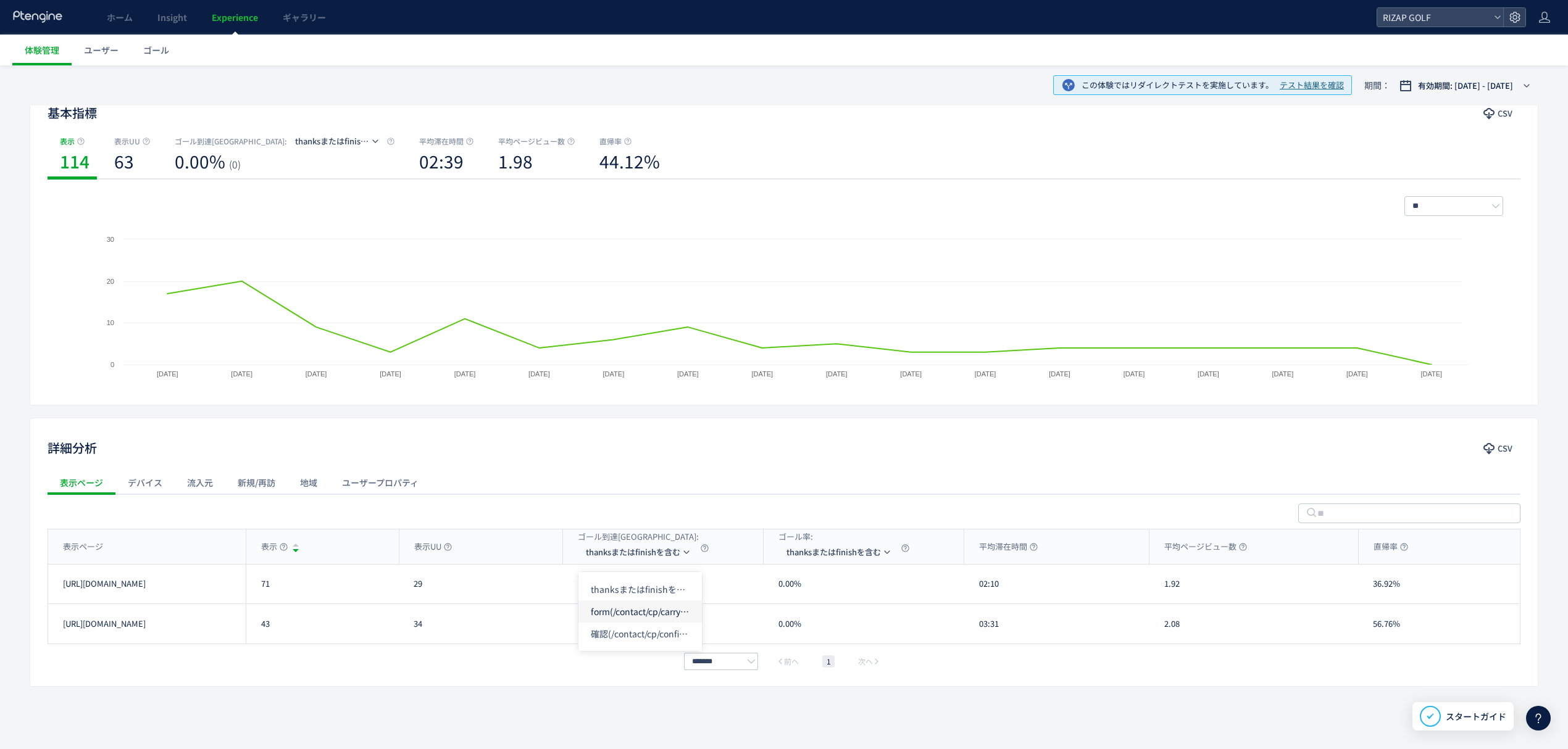
click at [632, 607] on li "form(/contact/cp/carrylp)" at bounding box center [640, 611] width 124 height 22
click at [261, 590] on div "71" at bounding box center [322, 584] width 153 height 39
copy div "71"
